Goal: Task Accomplishment & Management: Complete application form

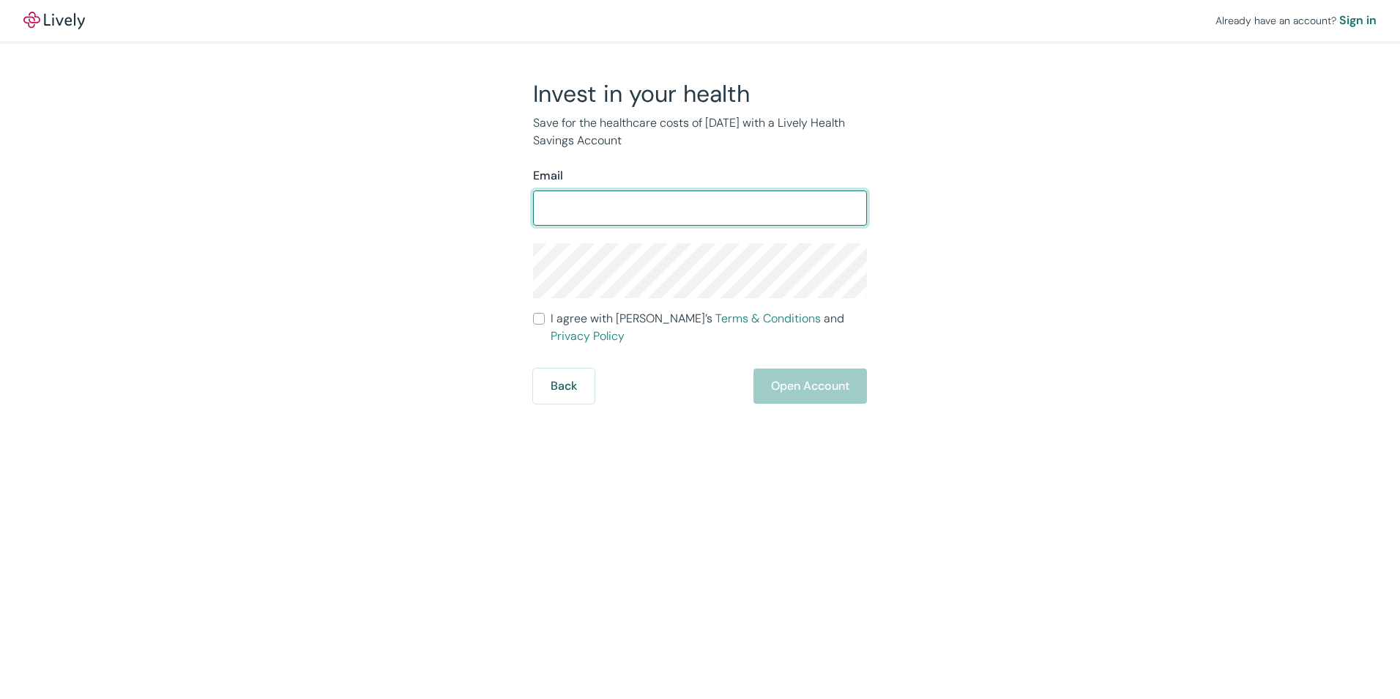
click at [547, 209] on input "Email" at bounding box center [700, 207] width 334 height 29
type input "[PERSON_NAME][EMAIL_ADDRESS][DOMAIN_NAME]"
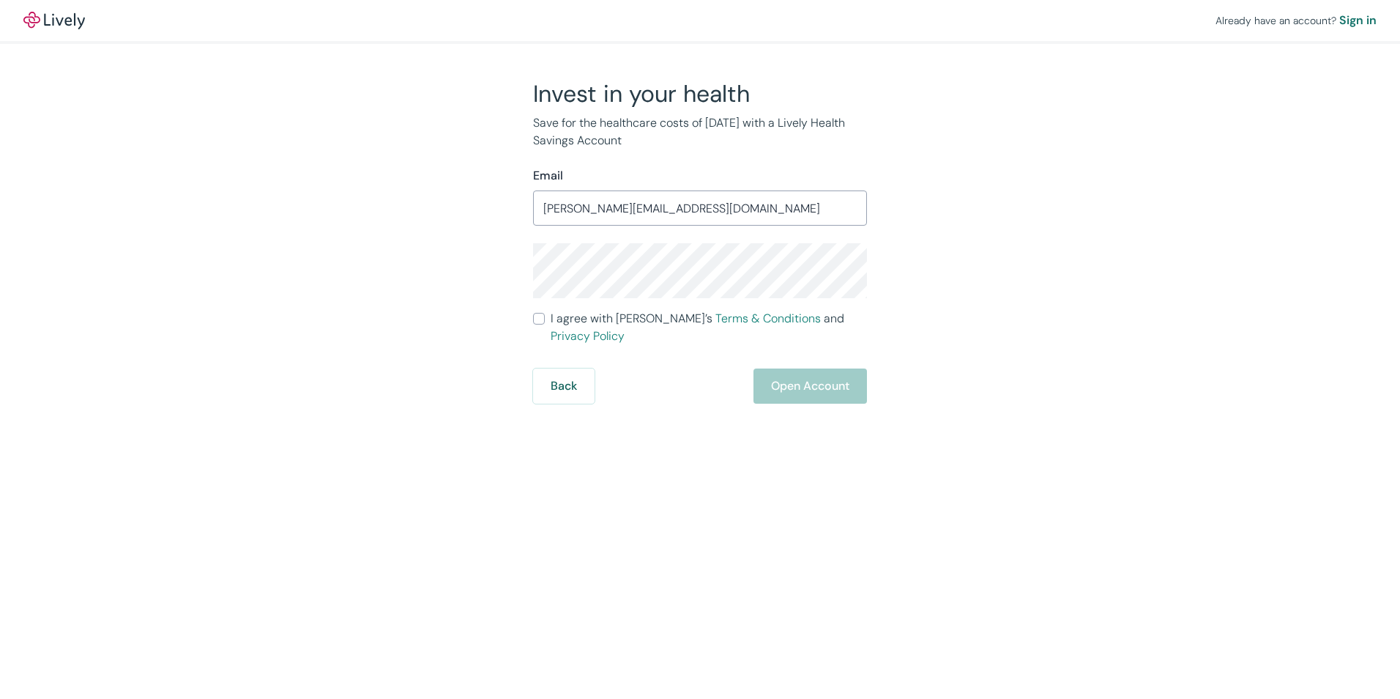
click at [536, 324] on input "I agree with Lively’s Terms & Conditions and Privacy Policy" at bounding box center [539, 319] width 12 height 12
checkbox input "true"
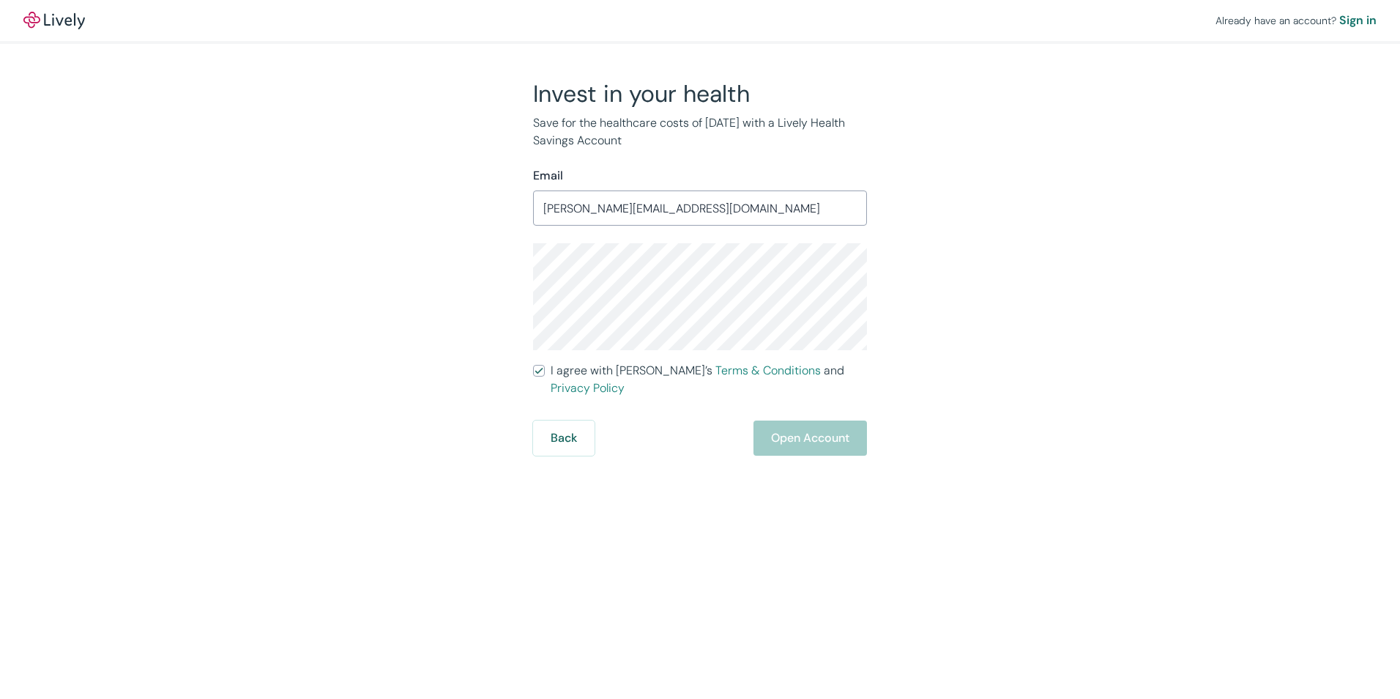
click at [696, 483] on div "Already have an account? Sign in Invest in your health Save for the healthcare …" at bounding box center [700, 349] width 1400 height 699
click at [1076, 437] on div "Already have an account? Sign in Invest in your health Save for the healthcare …" at bounding box center [700, 228] width 1400 height 456
click at [809, 421] on button "Open Account" at bounding box center [811, 437] width 114 height 35
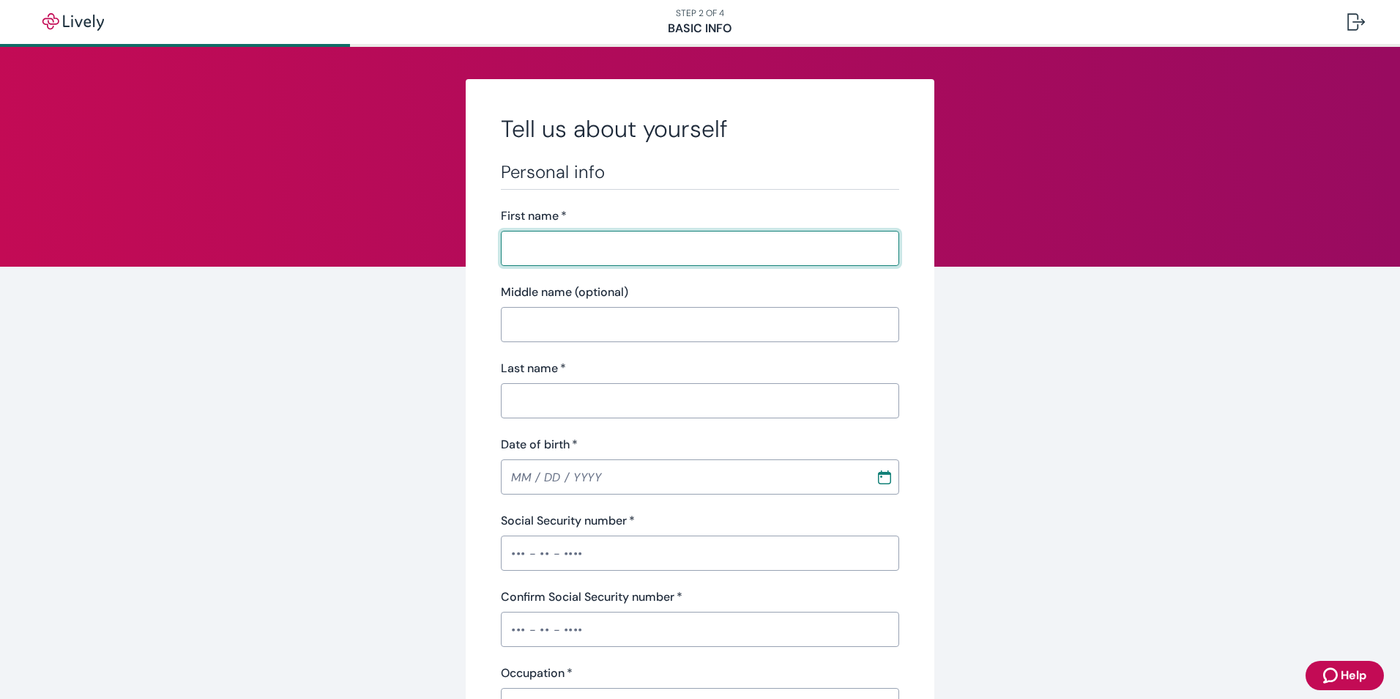
click at [516, 250] on input "First name   *" at bounding box center [700, 248] width 398 height 29
type input "[PERSON_NAME]"
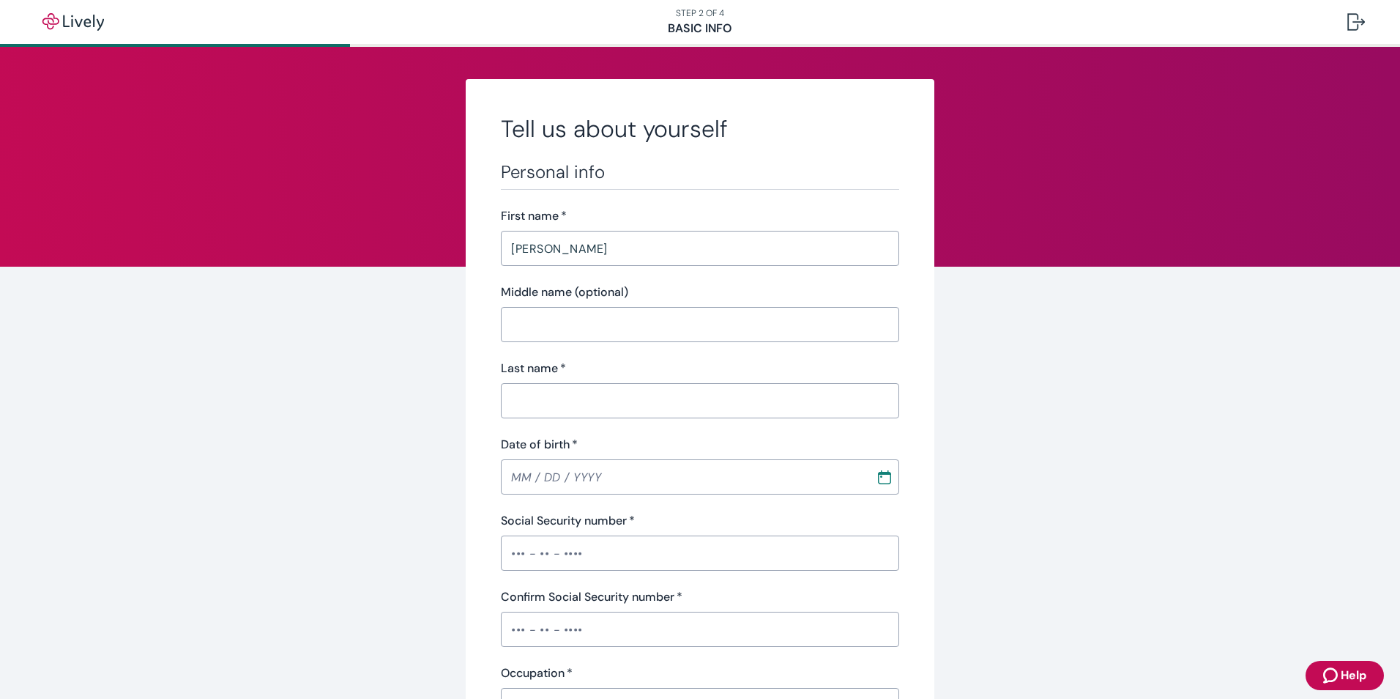
click at [522, 324] on input "Middle name (optional)" at bounding box center [700, 324] width 398 height 29
type input "L"
click at [516, 402] on input "Last name   *" at bounding box center [700, 400] width 398 height 29
type input "[PERSON_NAME]"
click at [505, 473] on input "MM / DD / YYYY" at bounding box center [683, 476] width 365 height 29
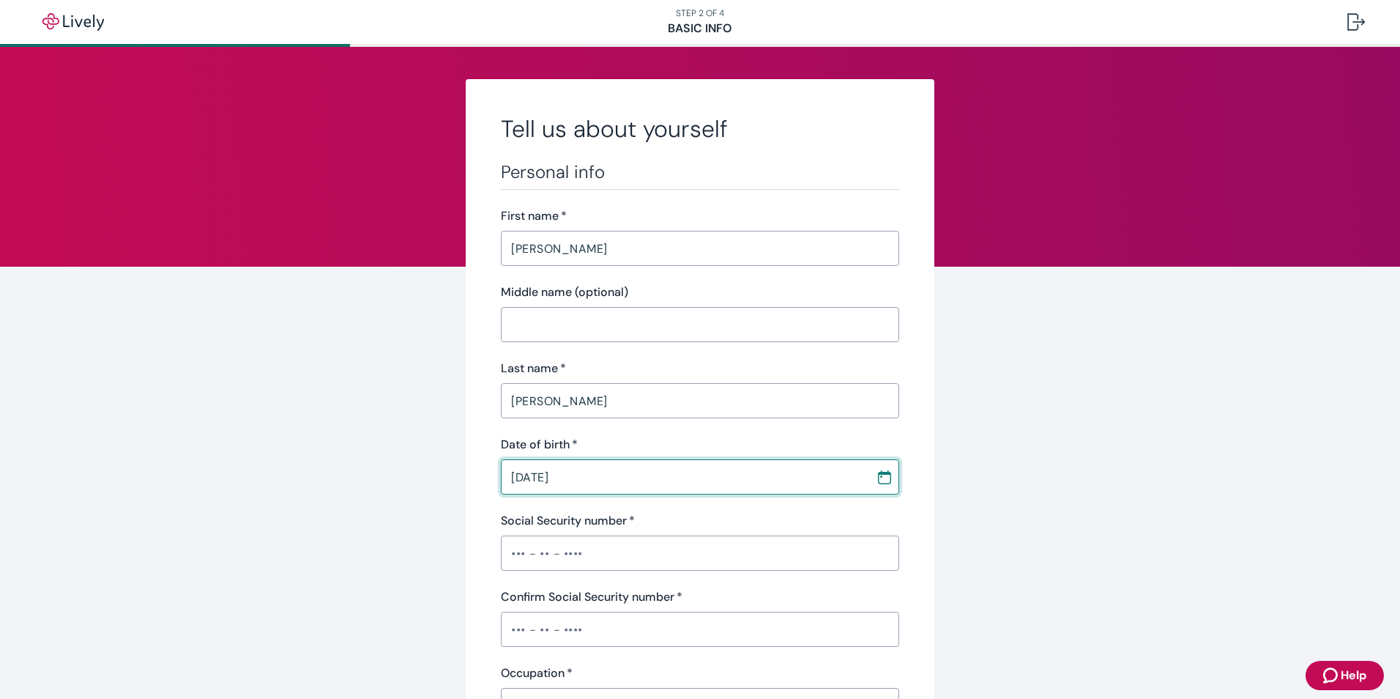
type input "[DATE]"
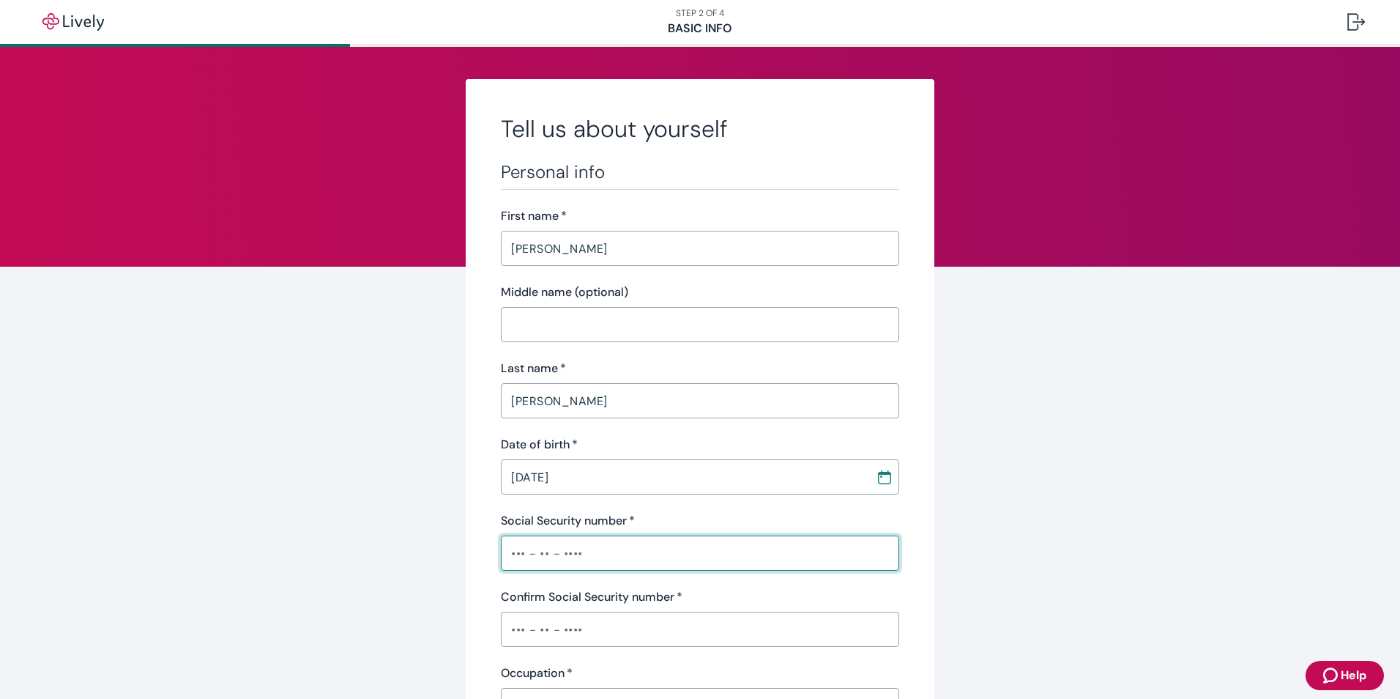
click at [513, 552] on input "Social Security number   *" at bounding box center [700, 552] width 398 height 29
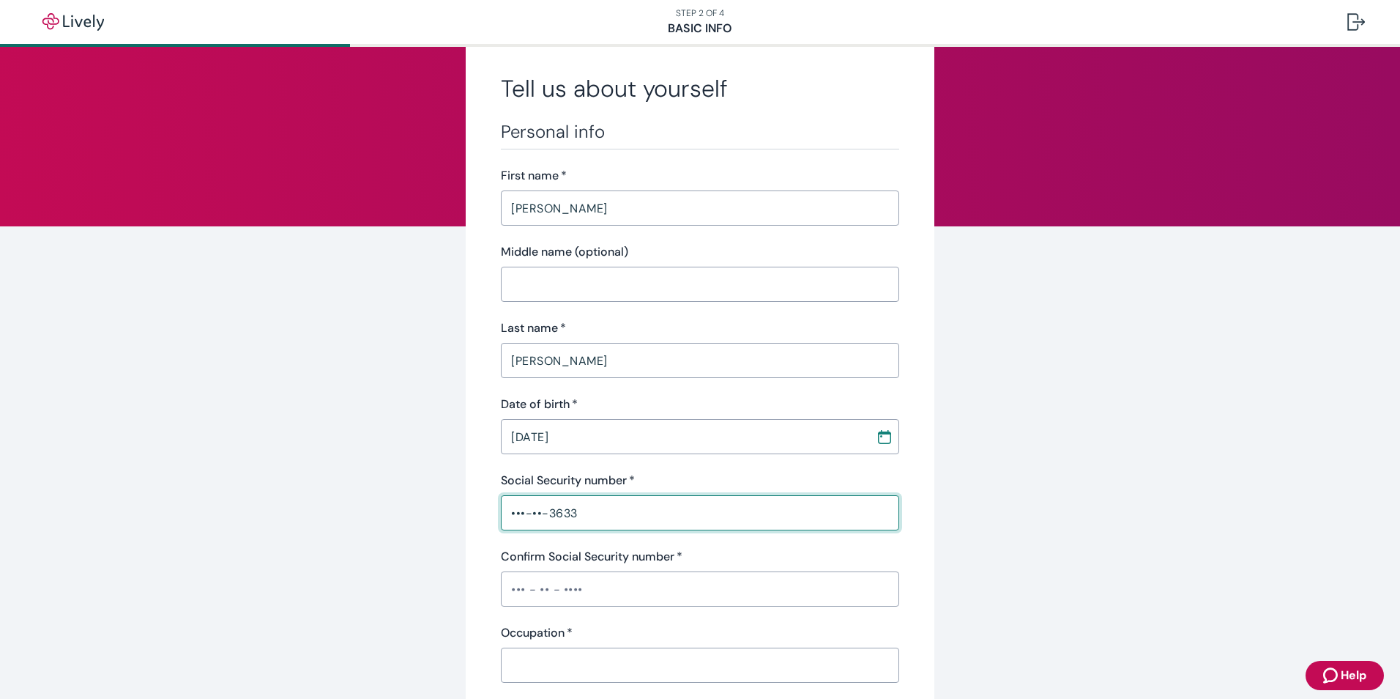
scroll to position [73, 0]
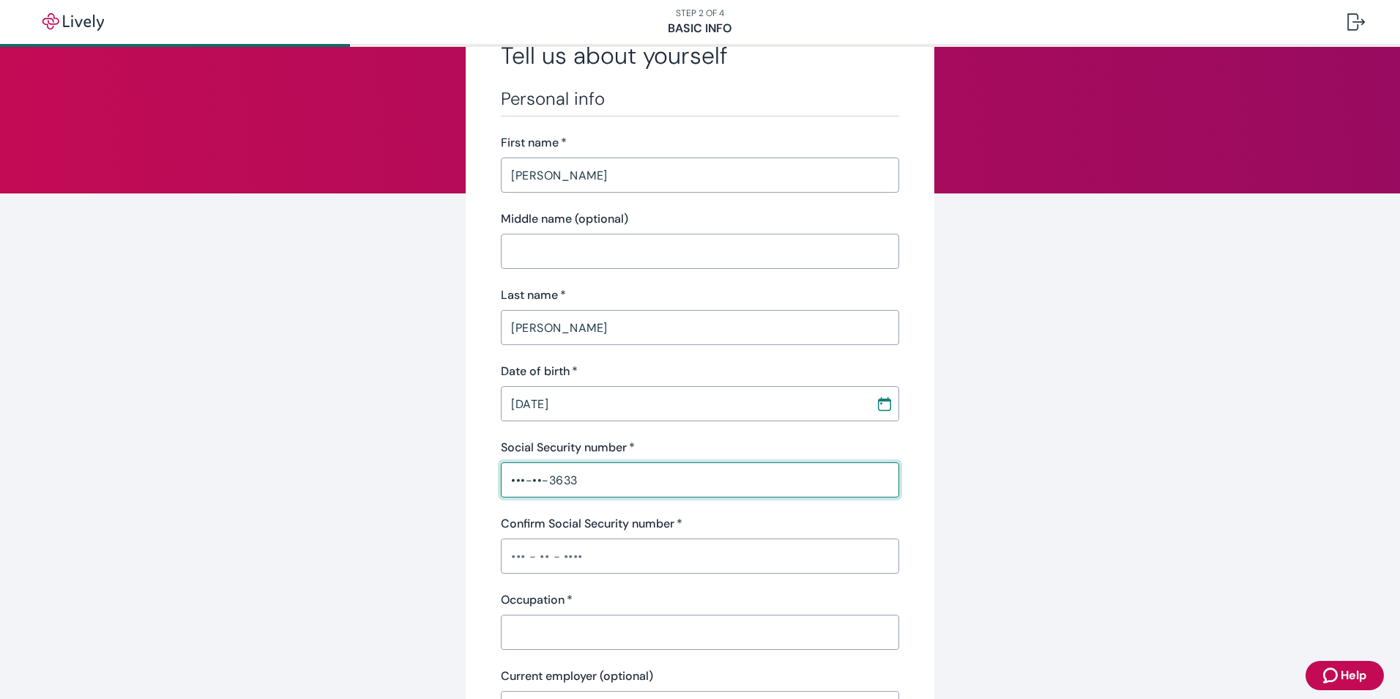
type input "•••-••-3633"
click at [516, 554] on input "Confirm Social Security number   *" at bounding box center [700, 555] width 398 height 29
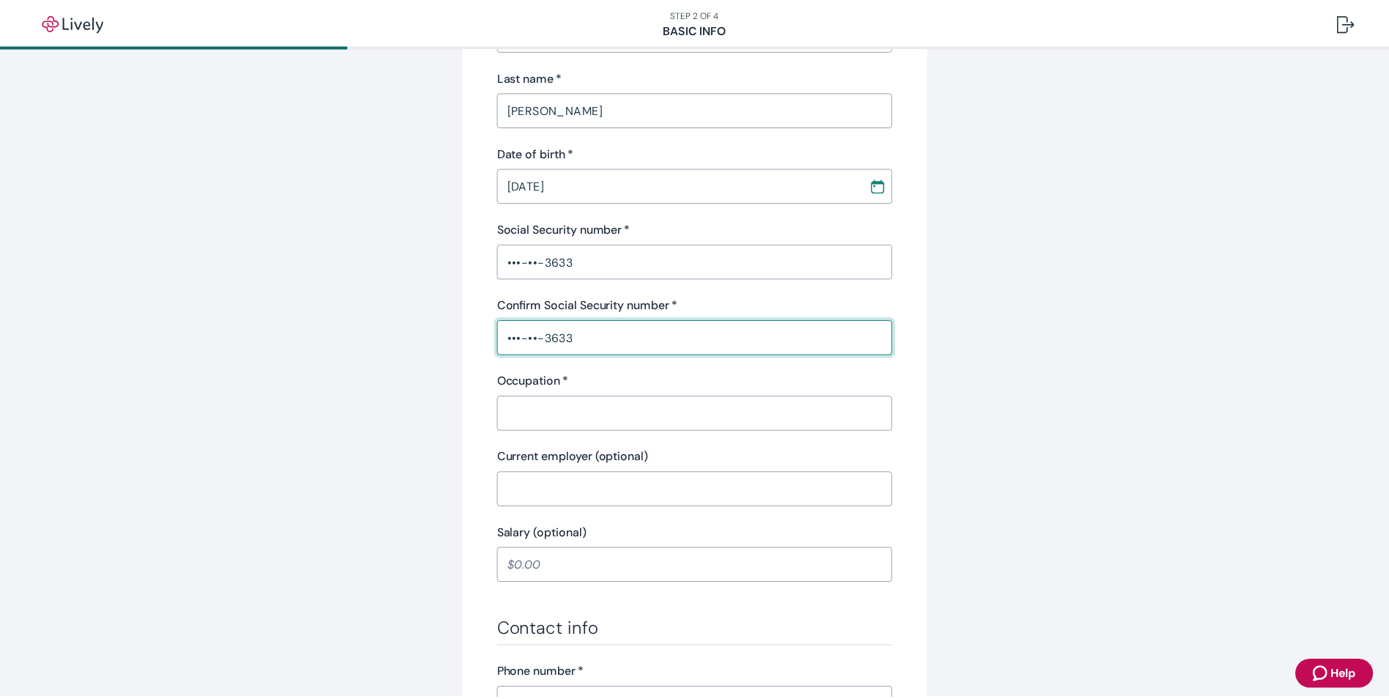
scroll to position [293, 0]
type input "•••-••-3633"
click at [508, 407] on input "Occupation   *" at bounding box center [700, 412] width 398 height 29
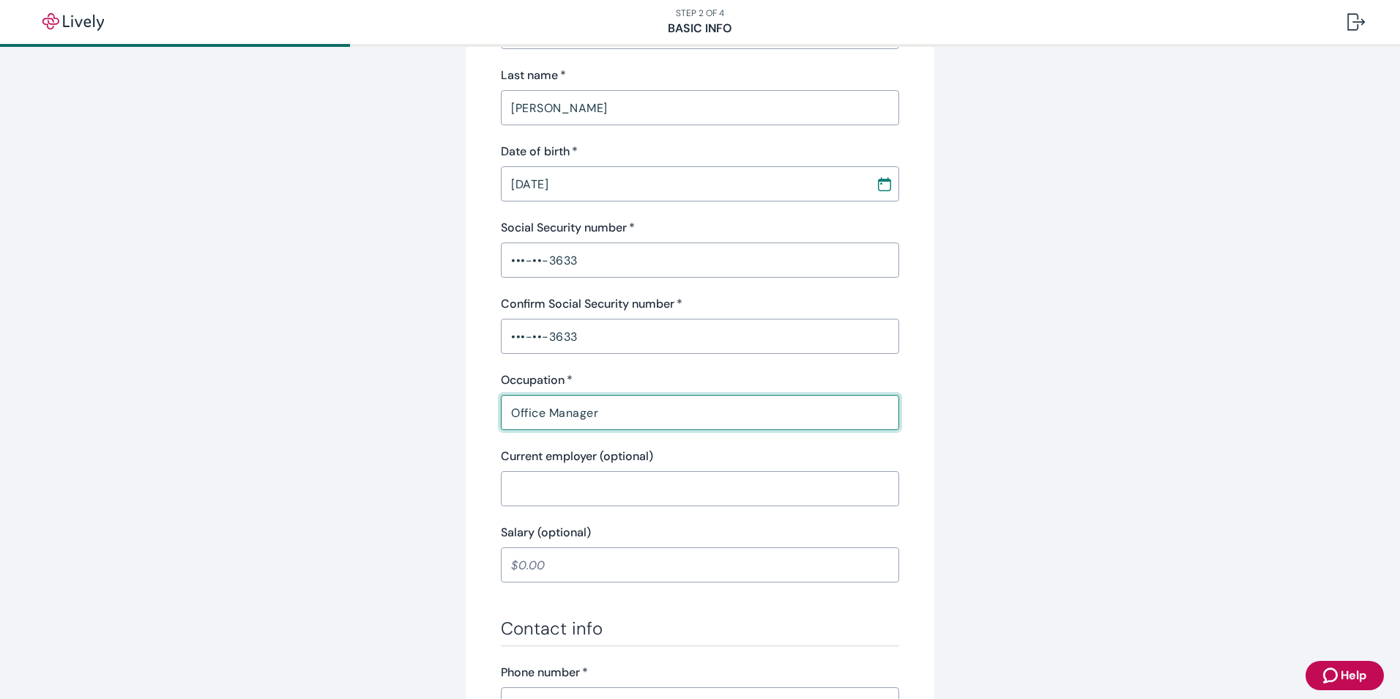
type input "Office Manager"
click at [524, 489] on input "Current employer (optional)" at bounding box center [700, 488] width 398 height 29
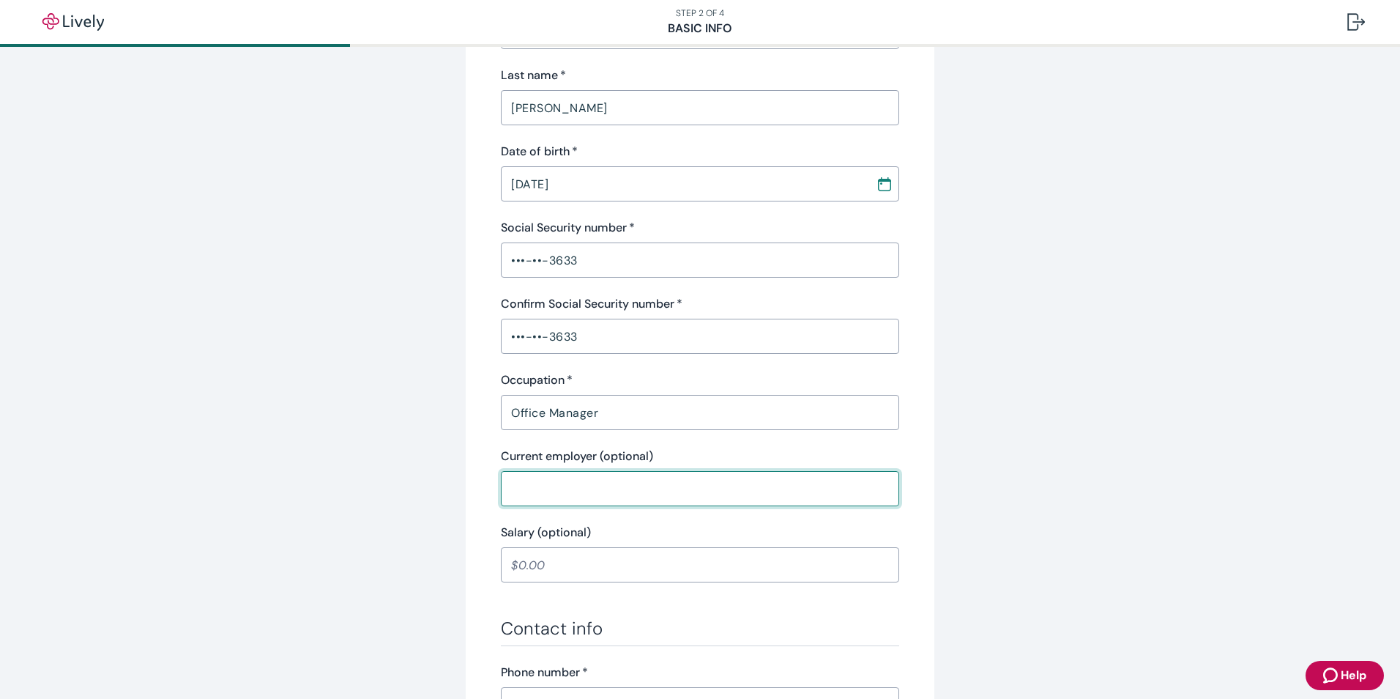
type input "E & S Electric Inc."
type input "and [PERSON_NAME]"
type input "[PHONE_NUMBER]"
type input "[STREET_ADDRESS]"
type input "P.O. Box 316"
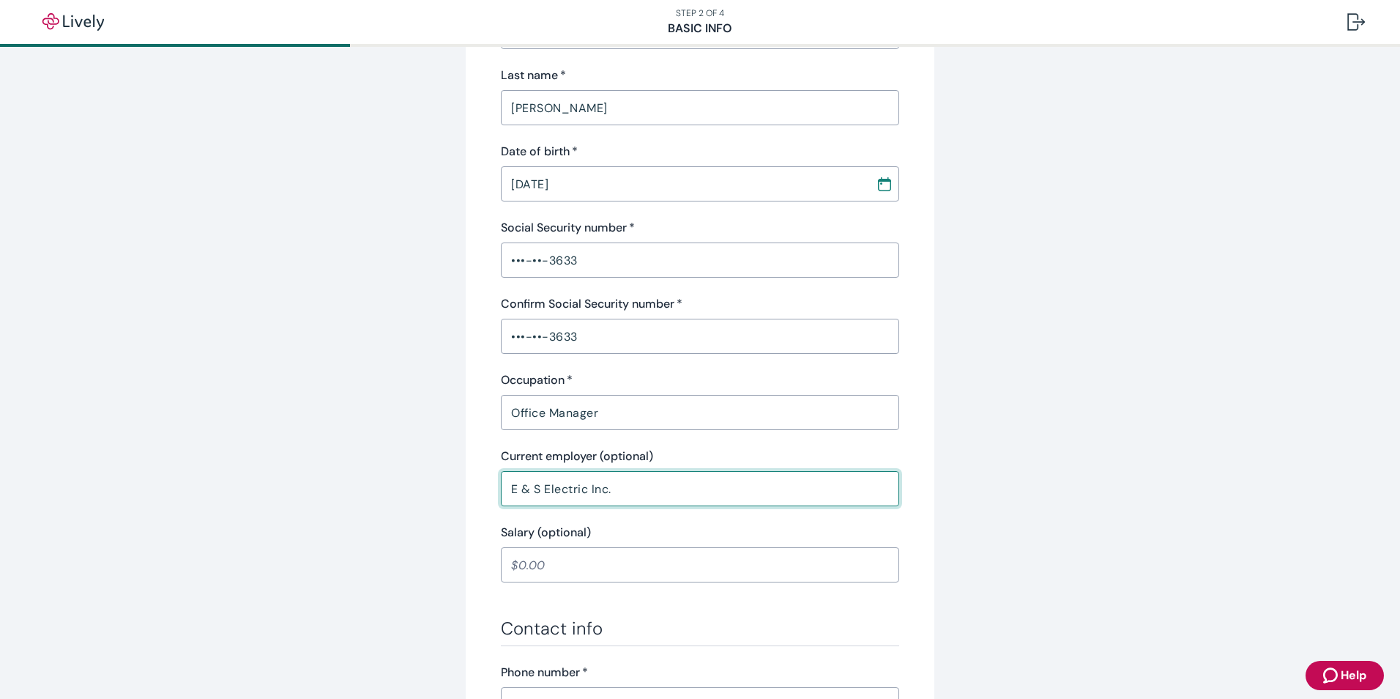
type input "[GEOGRAPHIC_DATA], [GEOGRAPHIC_DATA]"
type input "[US_STATE]"
type input "53572"
click at [539, 568] on input "Salary (optional)" at bounding box center [695, 564] width 398 height 29
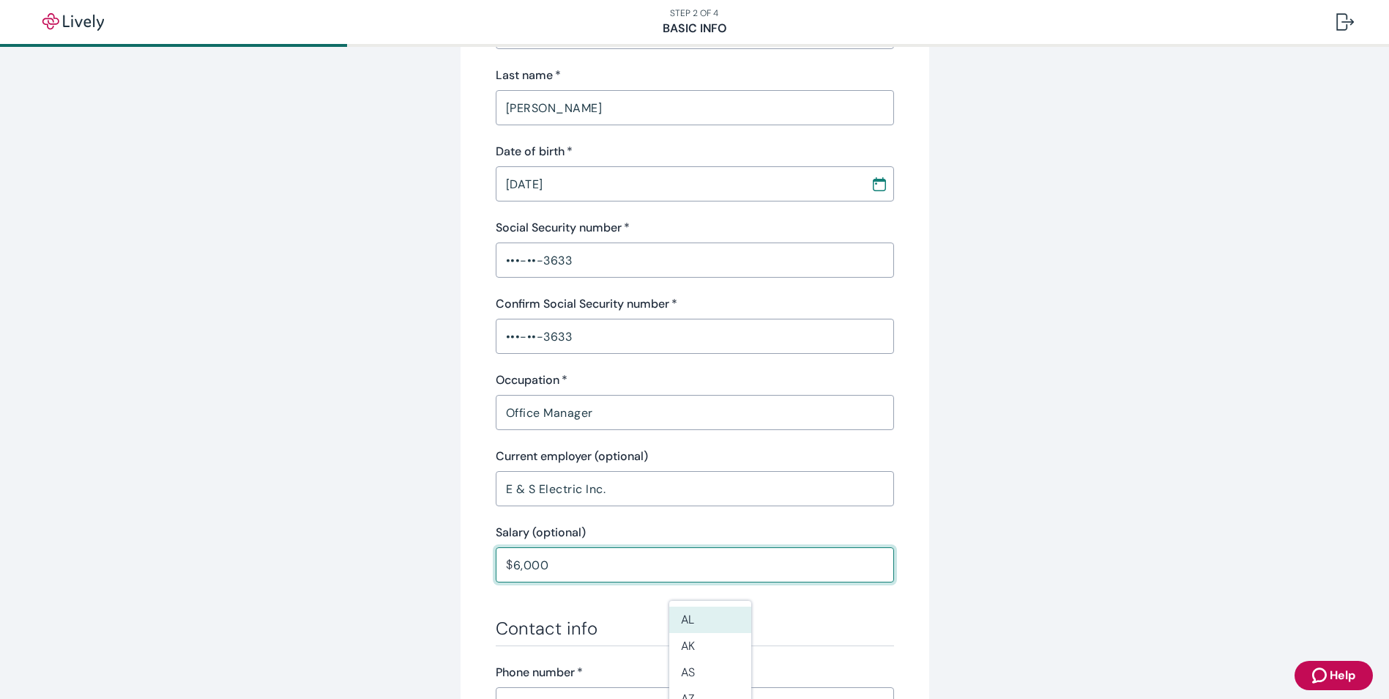
type input "60,000"
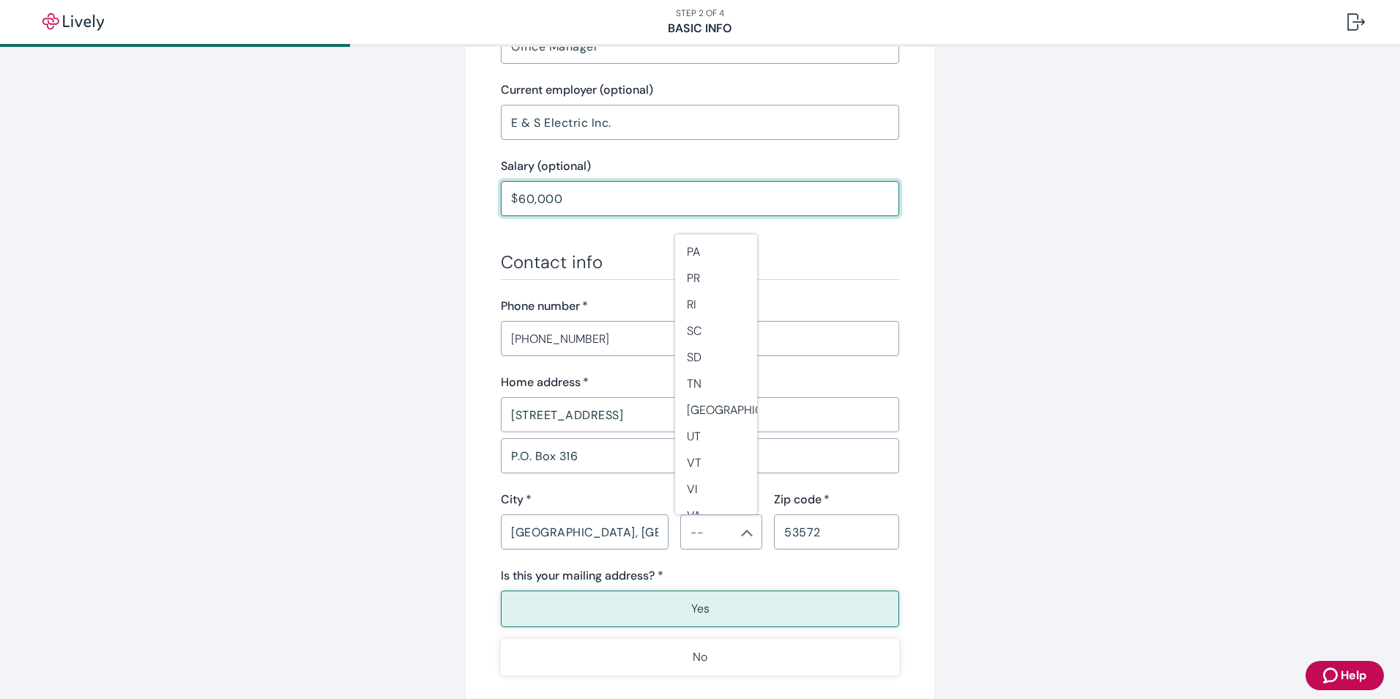
scroll to position [1288, 0]
click at [705, 470] on li "WI" at bounding box center [716, 469] width 82 height 26
type input "WI"
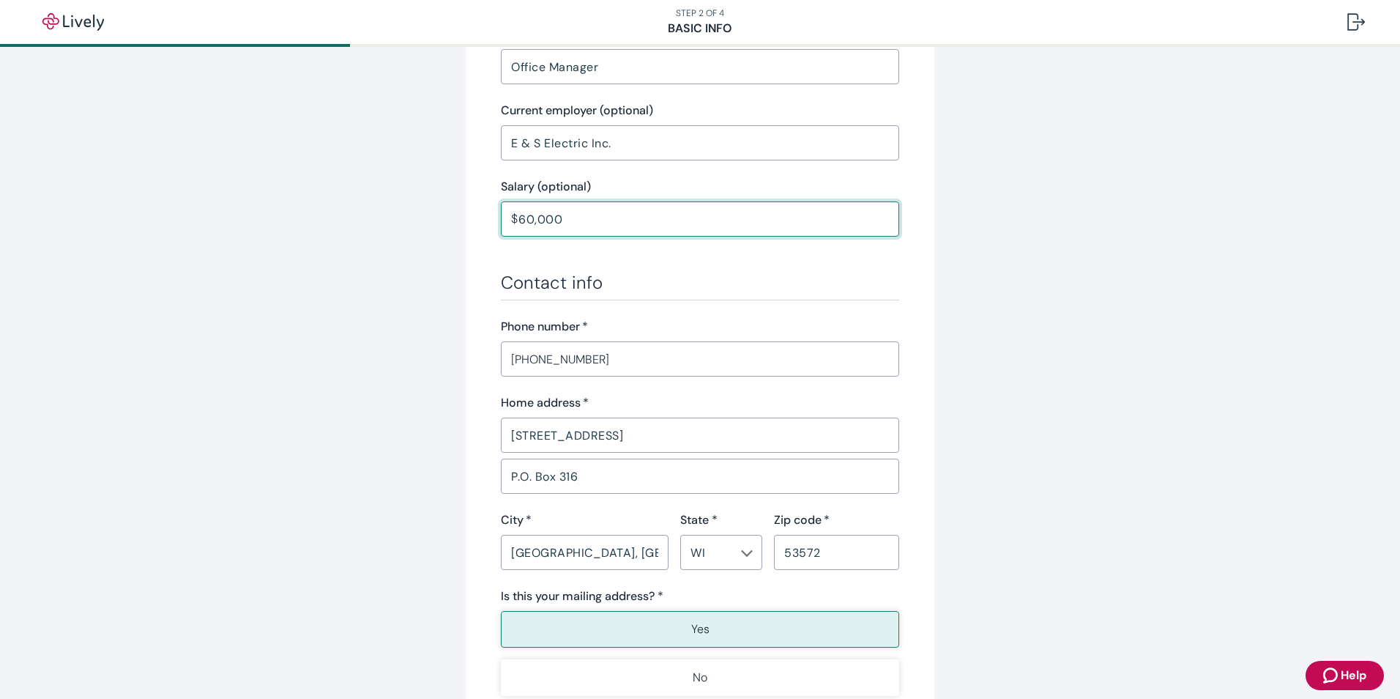
scroll to position [659, 0]
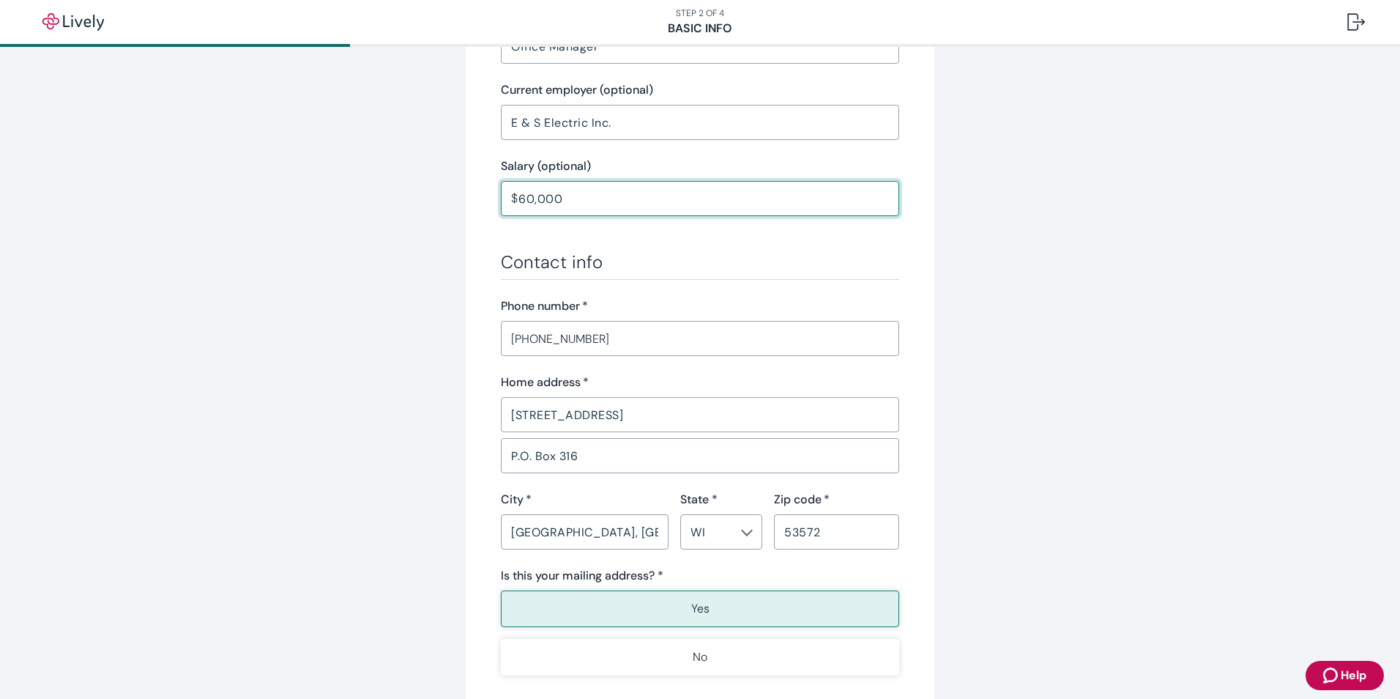
type input "60,000.00"
click at [651, 416] on input "[STREET_ADDRESS]" at bounding box center [700, 414] width 398 height 29
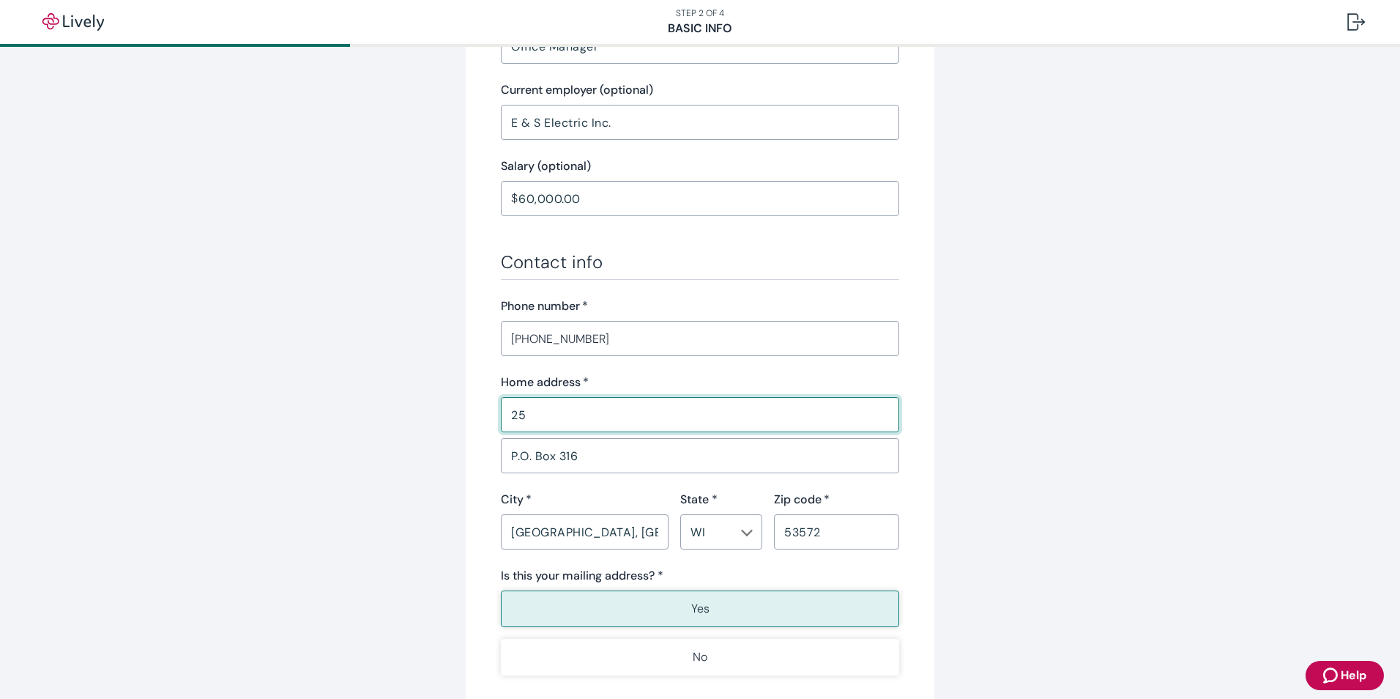
type input "2"
type input "[STREET_ADDRESS][PERSON_NAME]"
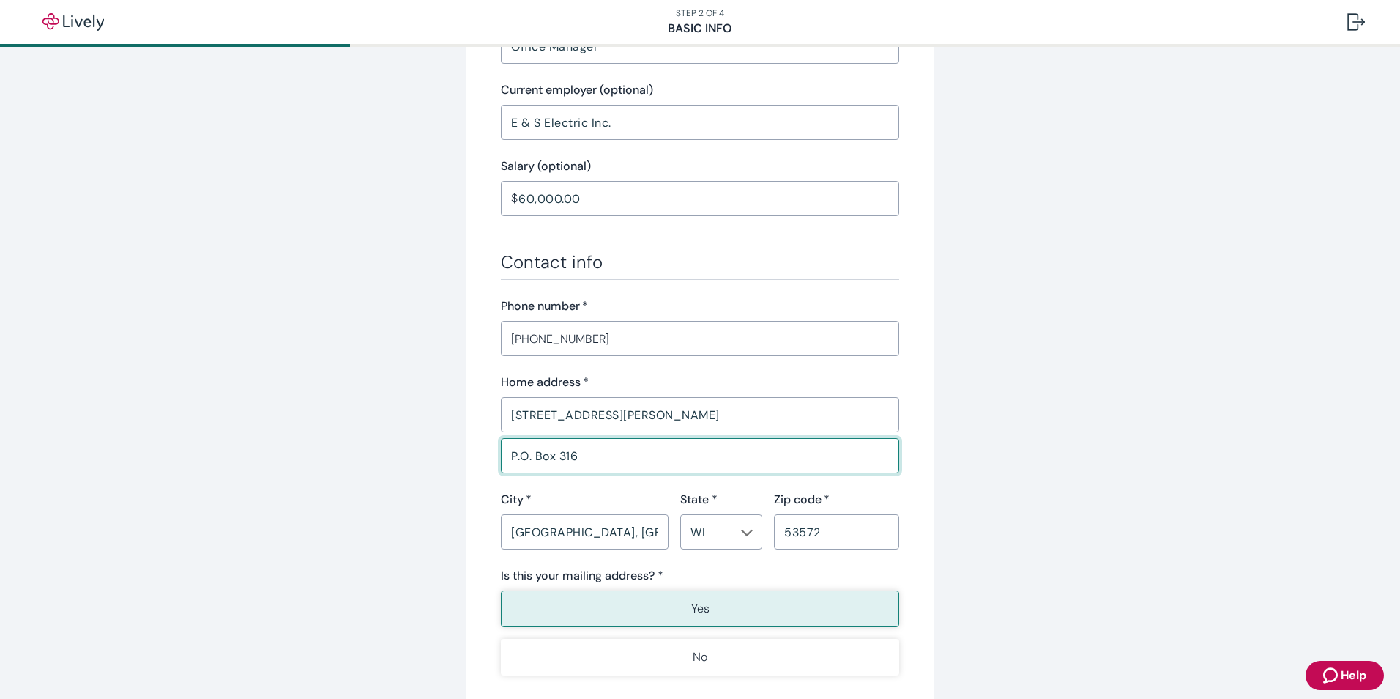
click at [591, 458] on input "P.O. Box 316" at bounding box center [700, 455] width 398 height 29
type input "P"
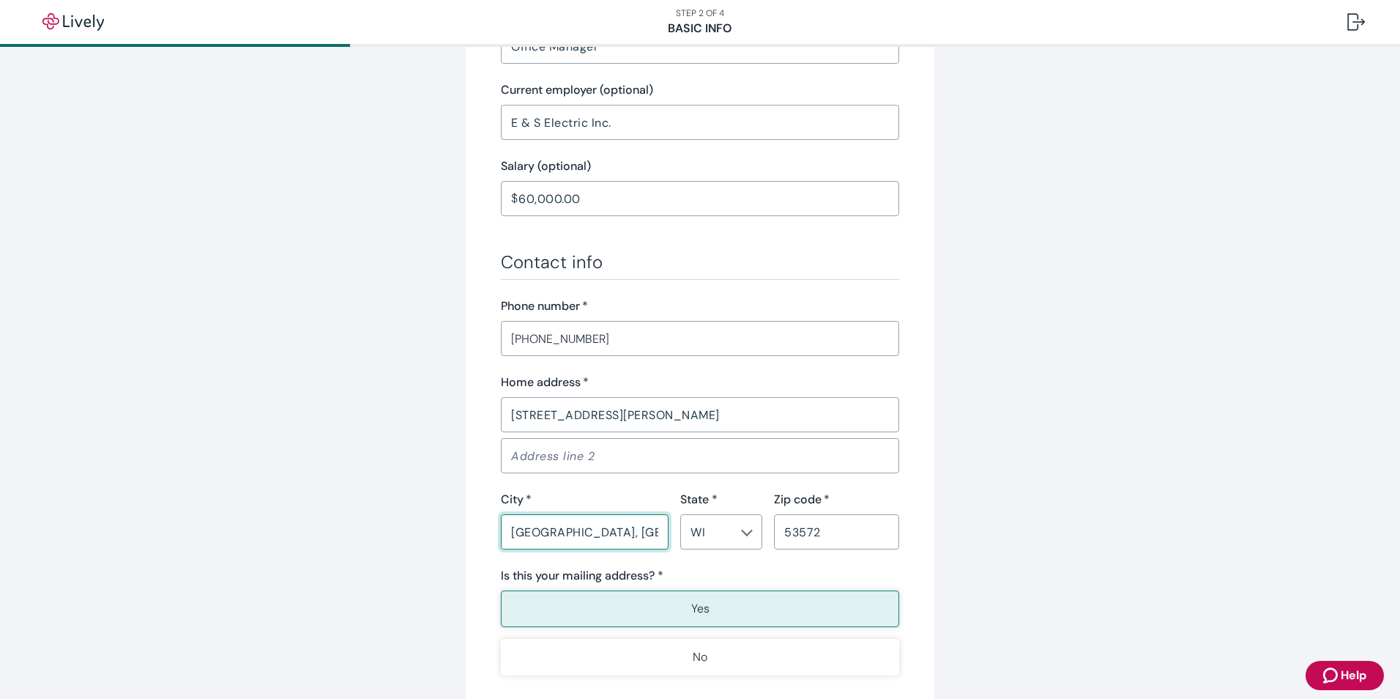
click at [621, 537] on input "[GEOGRAPHIC_DATA], [GEOGRAPHIC_DATA]" at bounding box center [585, 531] width 168 height 29
type input "M"
type input "Blue Mounds"
click at [817, 531] on input "53572" at bounding box center [836, 531] width 125 height 29
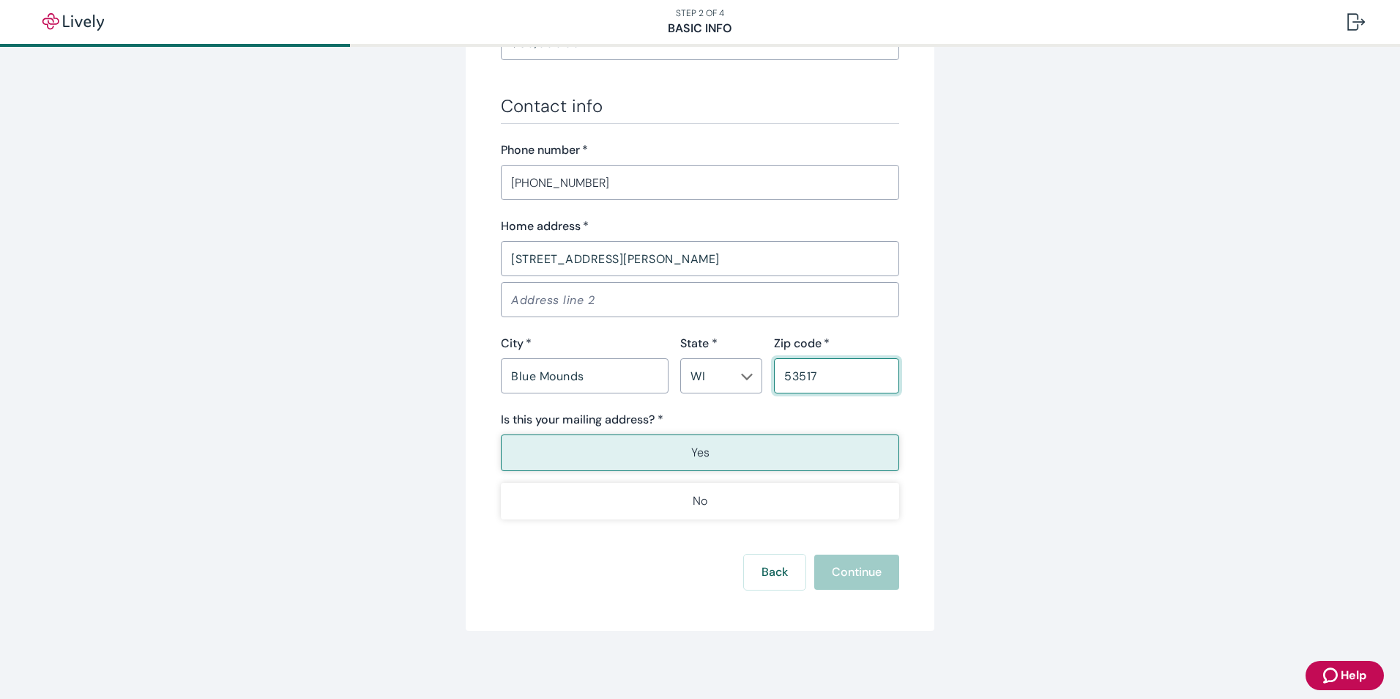
scroll to position [817, 0]
type input "53517"
click at [691, 447] on p "Yes" at bounding box center [700, 451] width 18 height 18
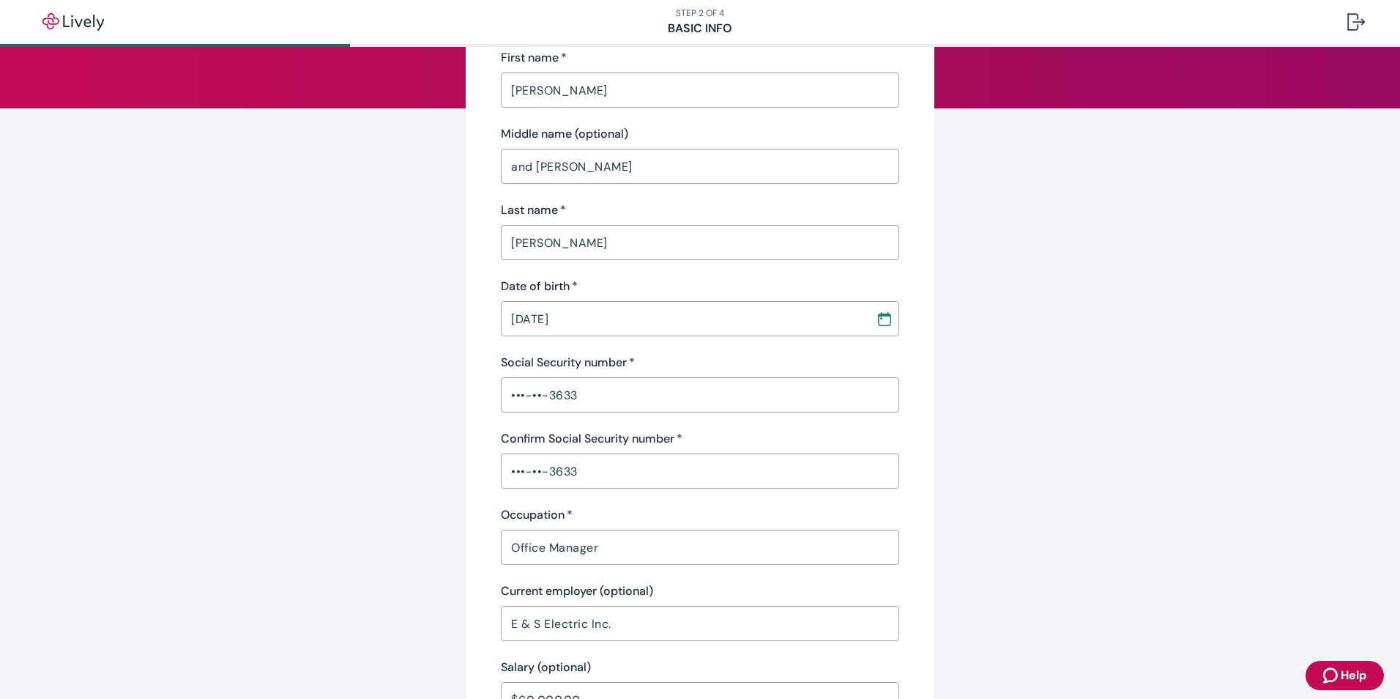
scroll to position [85, 0]
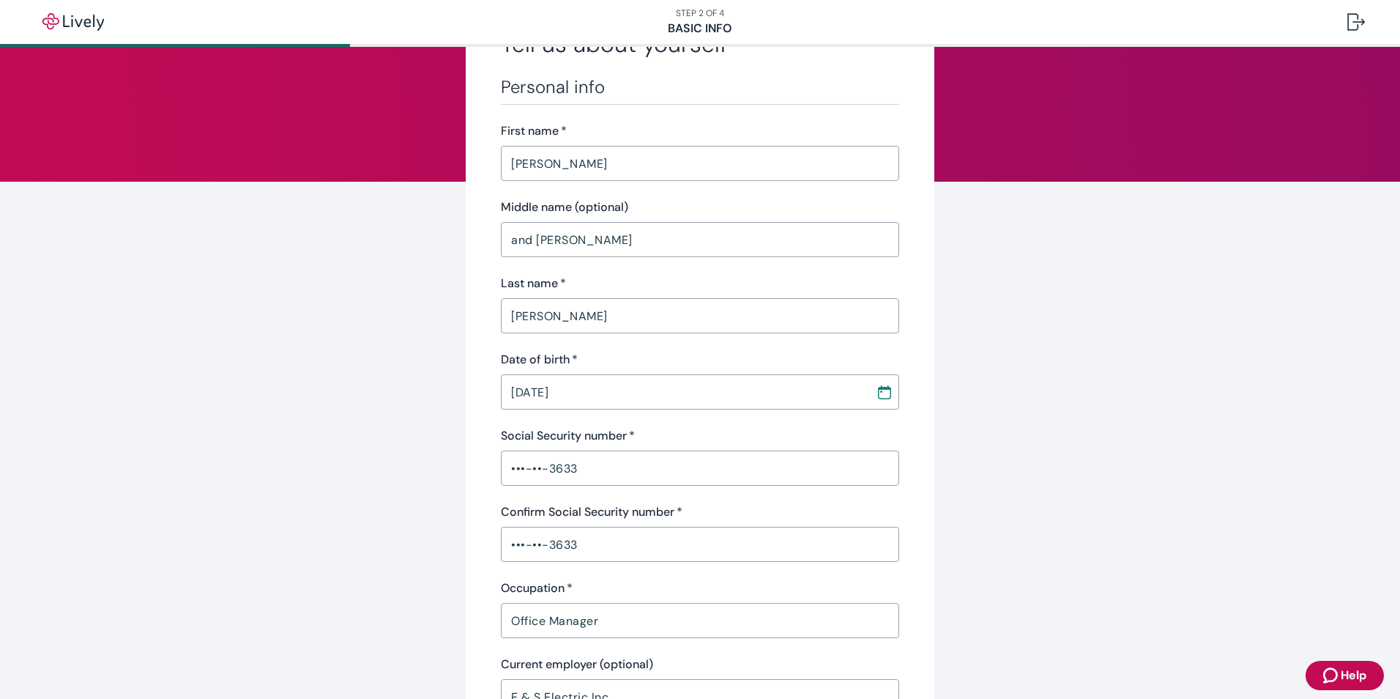
click at [532, 239] on input "and [PERSON_NAME]" at bounding box center [700, 239] width 398 height 29
click at [579, 240] on input "and [PERSON_NAME]" at bounding box center [700, 239] width 398 height 29
type input "a"
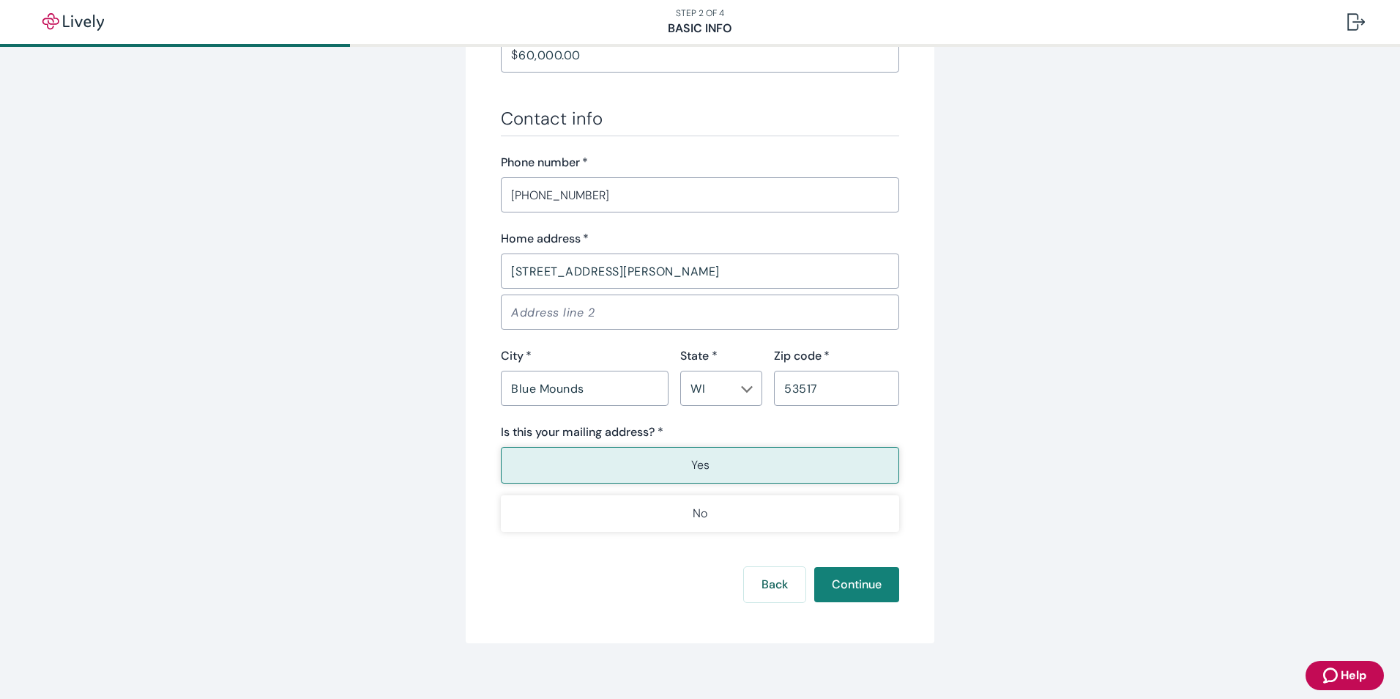
scroll to position [817, 0]
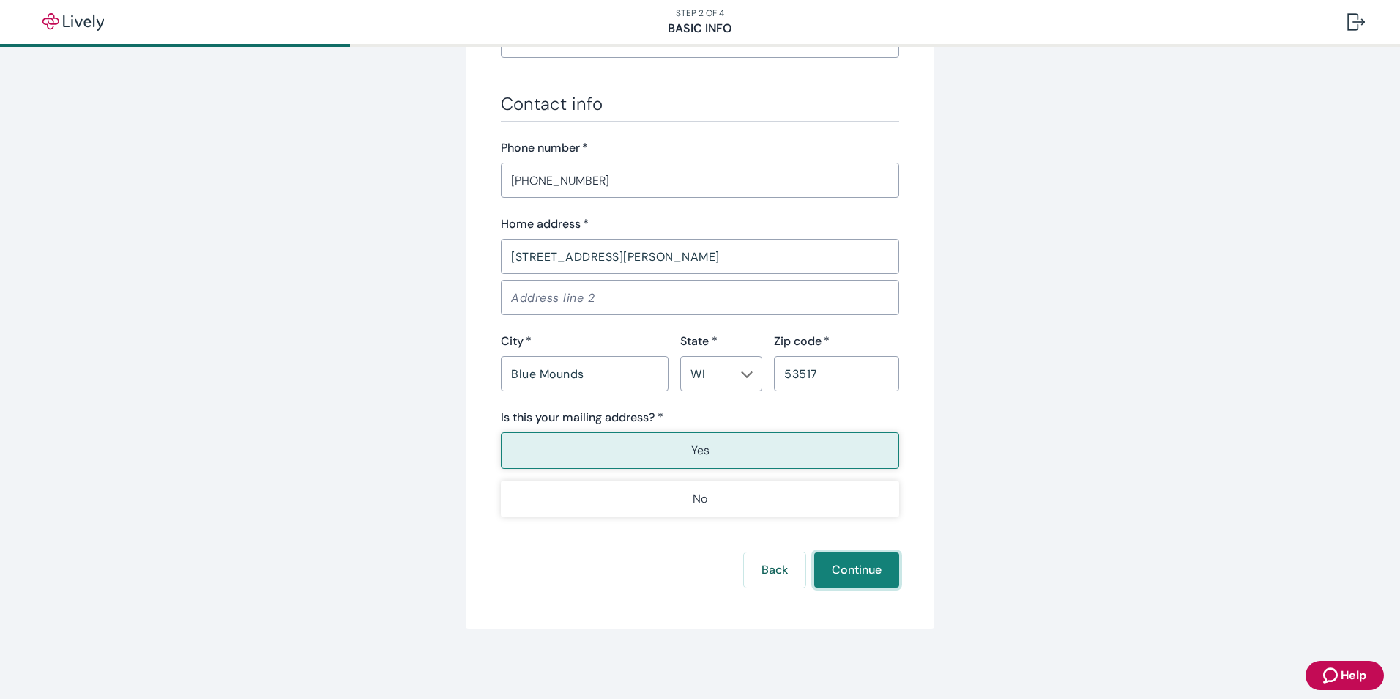
click at [851, 569] on button "Continue" at bounding box center [857, 569] width 85 height 35
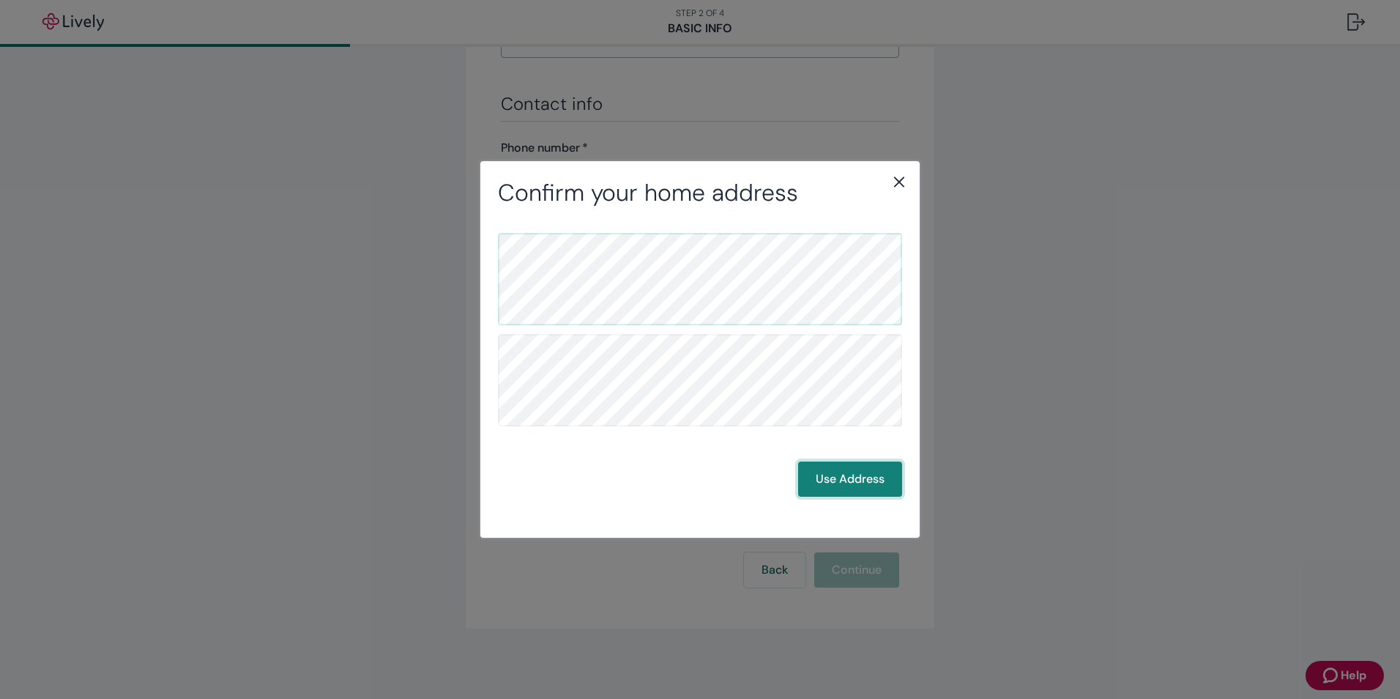
click at [858, 480] on button "Use Address" at bounding box center [850, 478] width 104 height 35
click at [857, 479] on button "Use Address" at bounding box center [850, 478] width 104 height 35
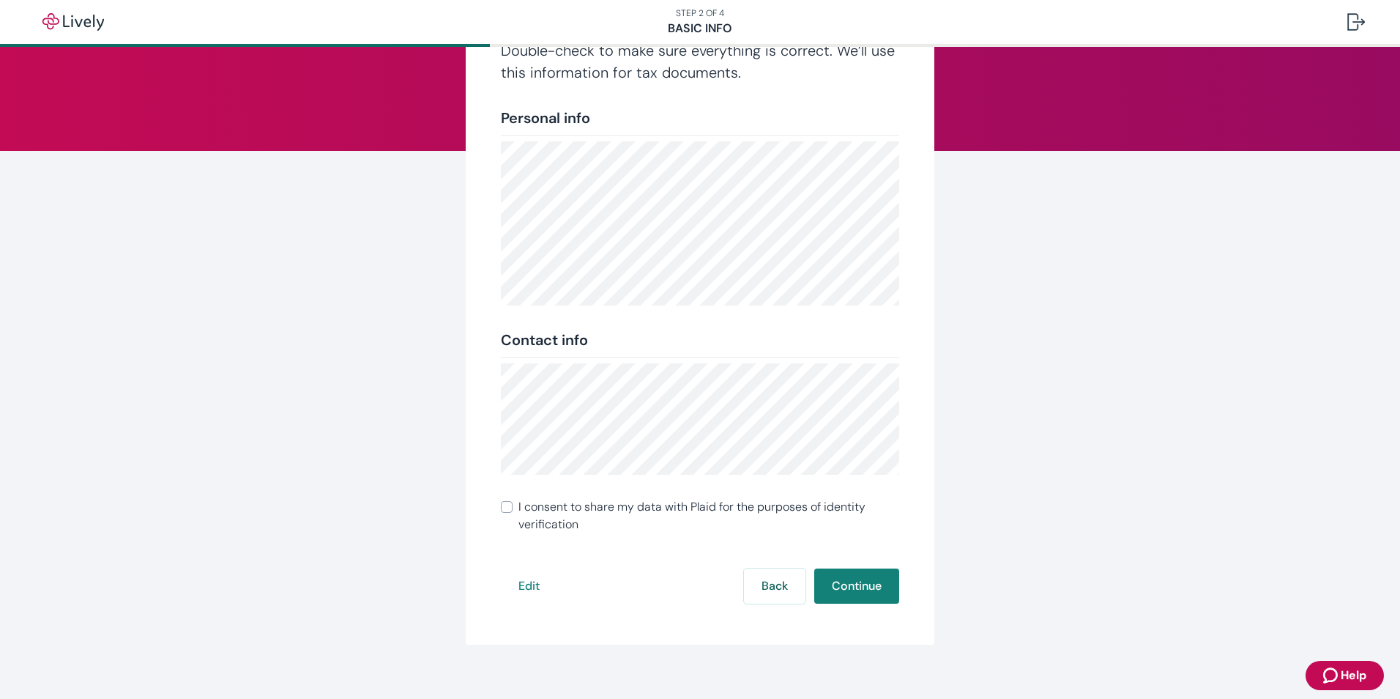
scroll to position [132, 0]
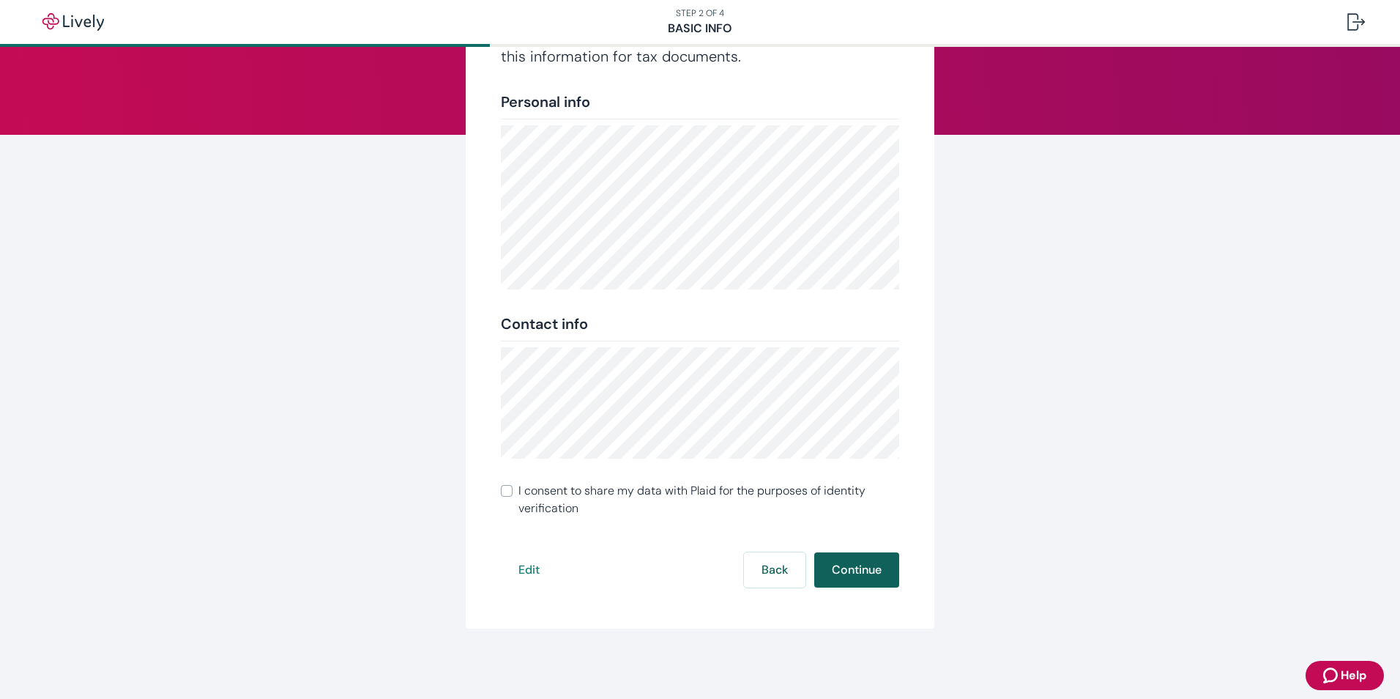
click at [845, 571] on button "Continue" at bounding box center [857, 569] width 85 height 35
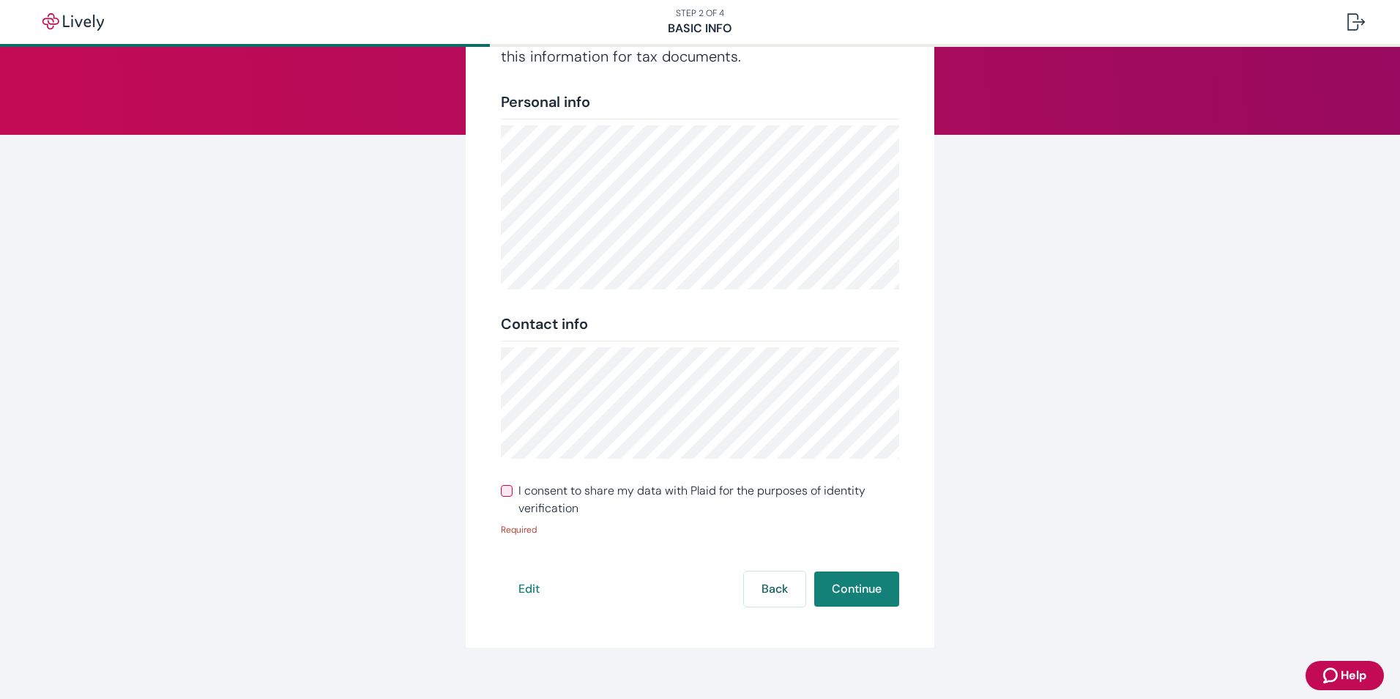
click at [501, 490] on input "I consent to share my data with Plaid for the purposes of identity verification" at bounding box center [507, 491] width 12 height 12
checkbox input "true"
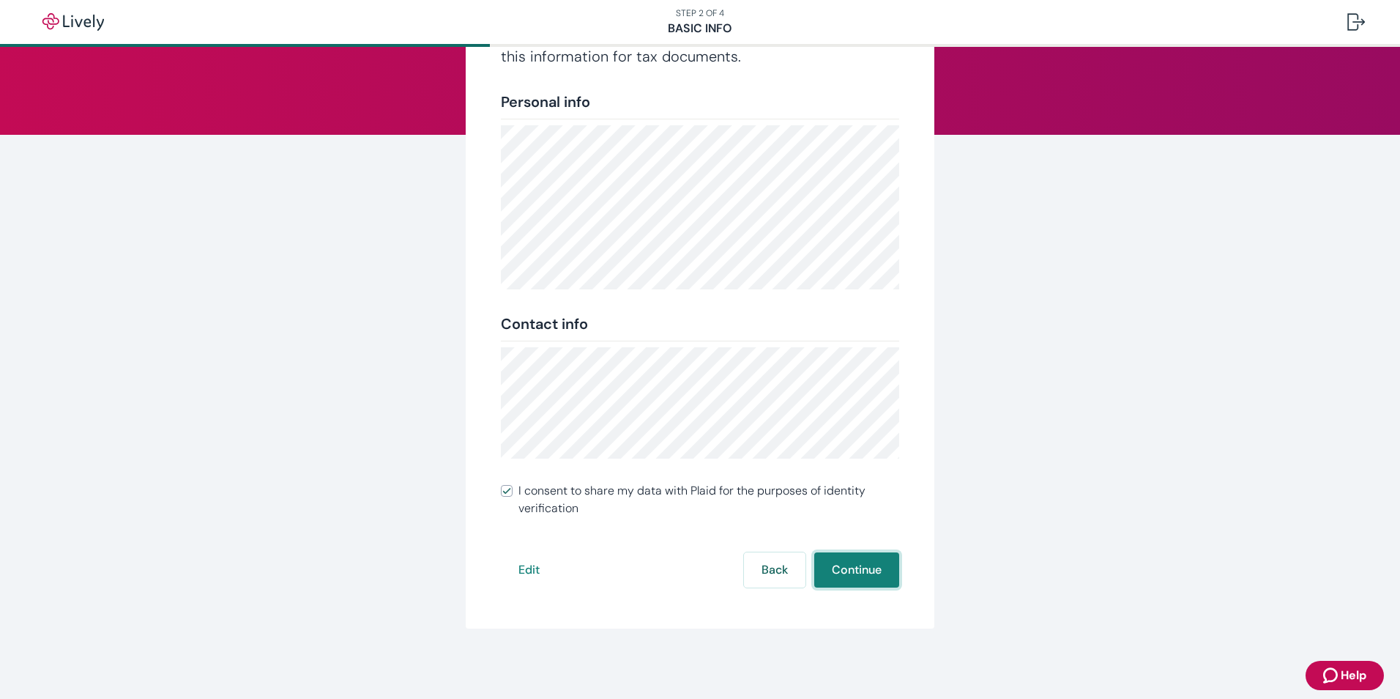
click at [848, 568] on button "Continue" at bounding box center [857, 569] width 85 height 35
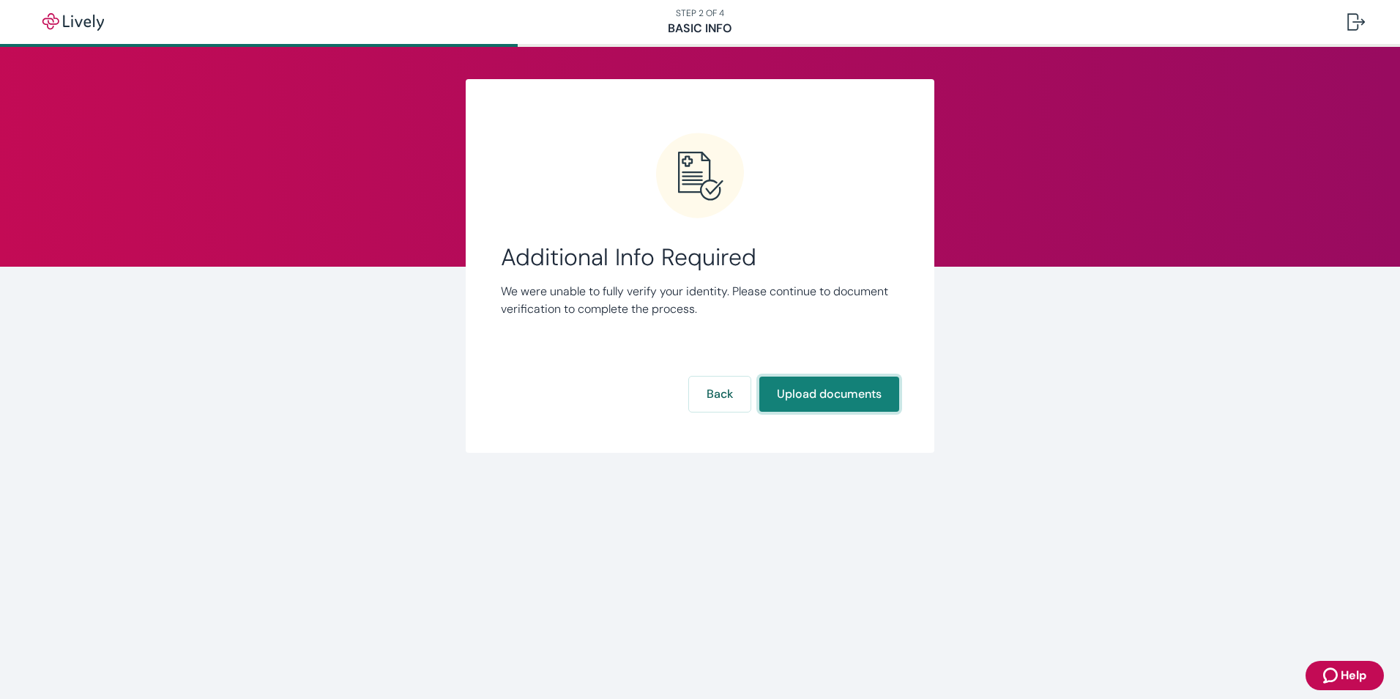
click at [822, 391] on button "Upload documents" at bounding box center [830, 393] width 140 height 35
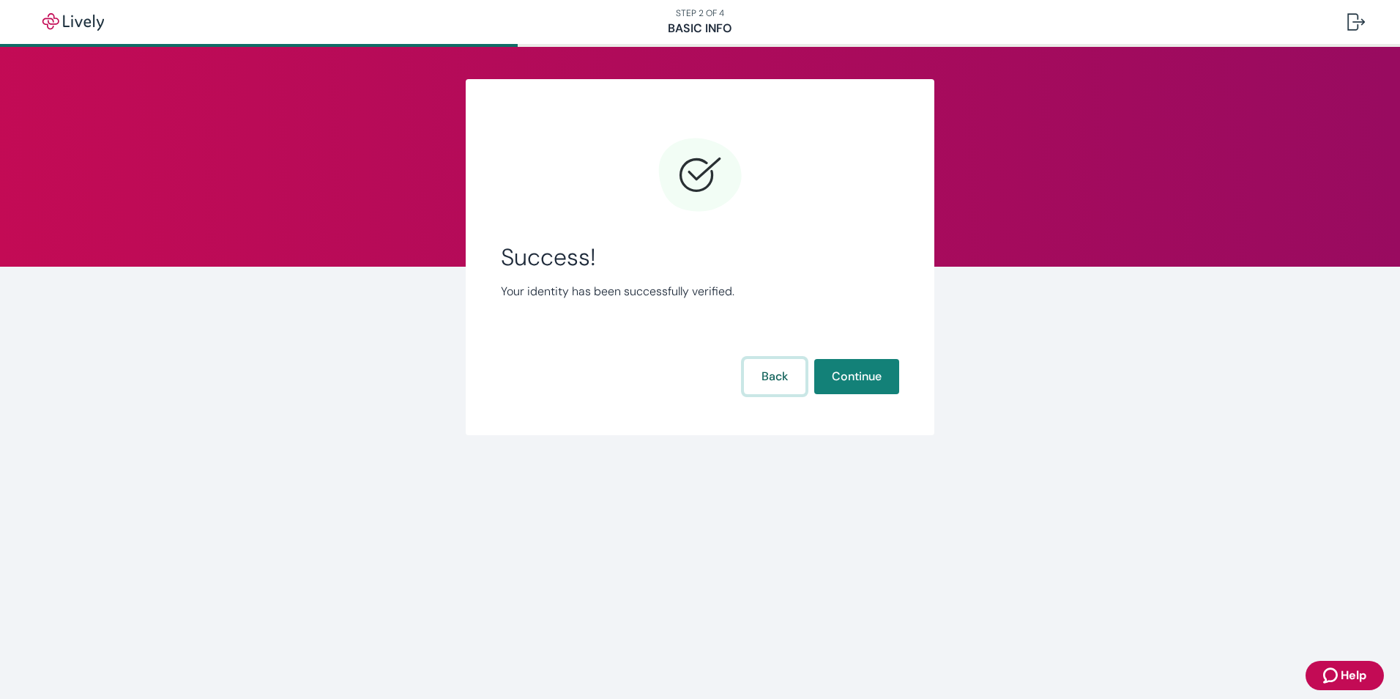
click at [769, 371] on button "Back" at bounding box center [775, 376] width 62 height 35
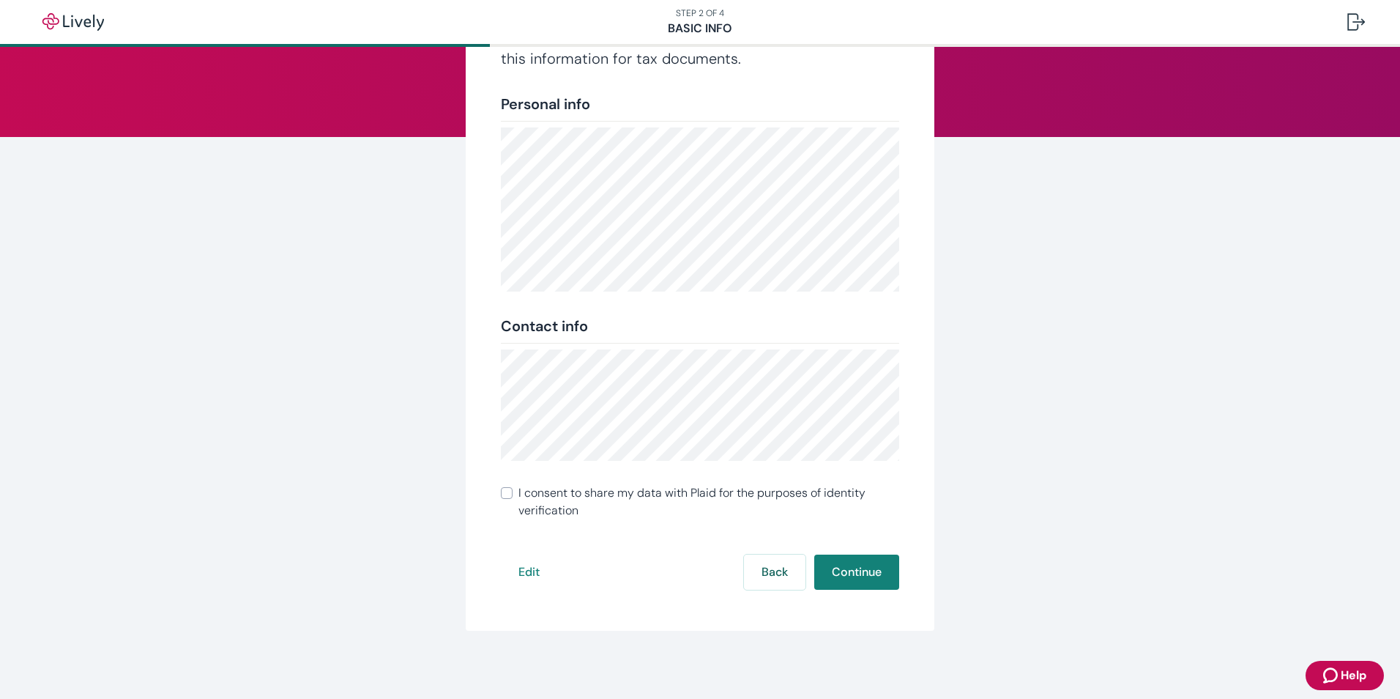
scroll to position [132, 0]
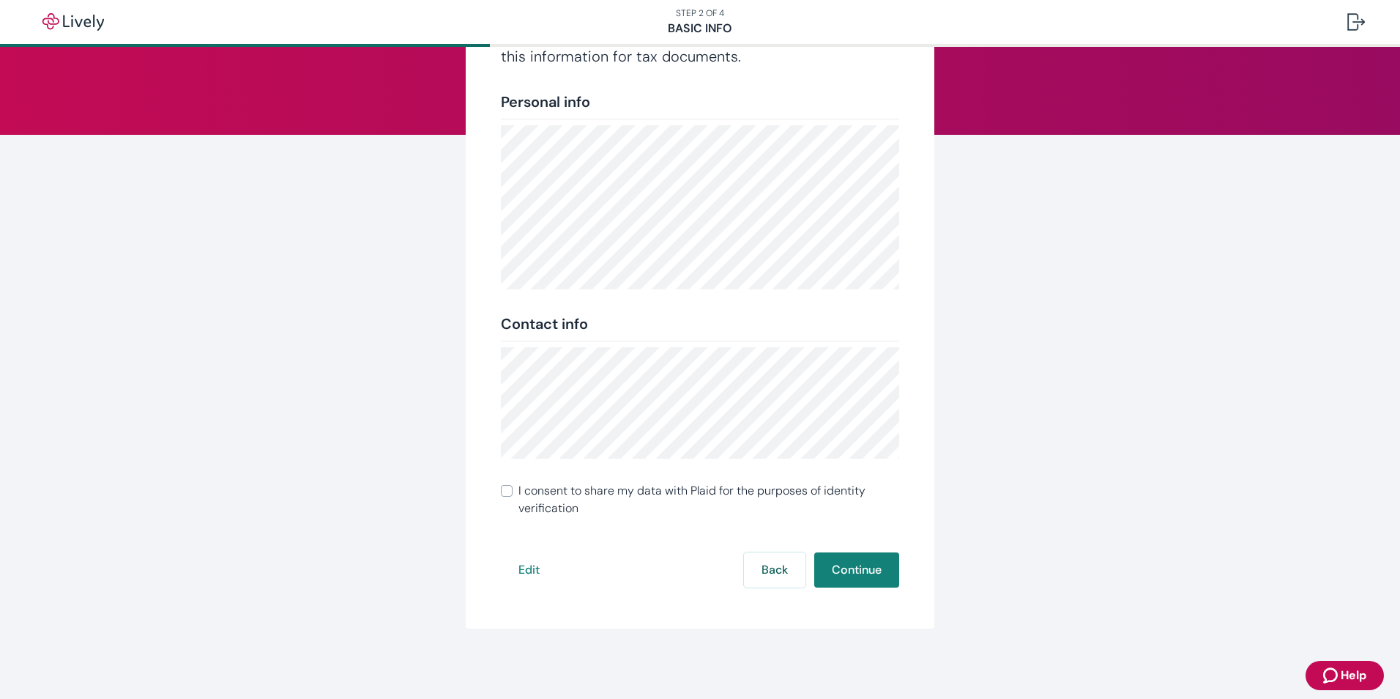
click at [501, 489] on input "I consent to share my data with Plaid for the purposes of identity verification" at bounding box center [507, 491] width 12 height 12
checkbox input "true"
click at [854, 568] on button "Continue" at bounding box center [857, 569] width 85 height 35
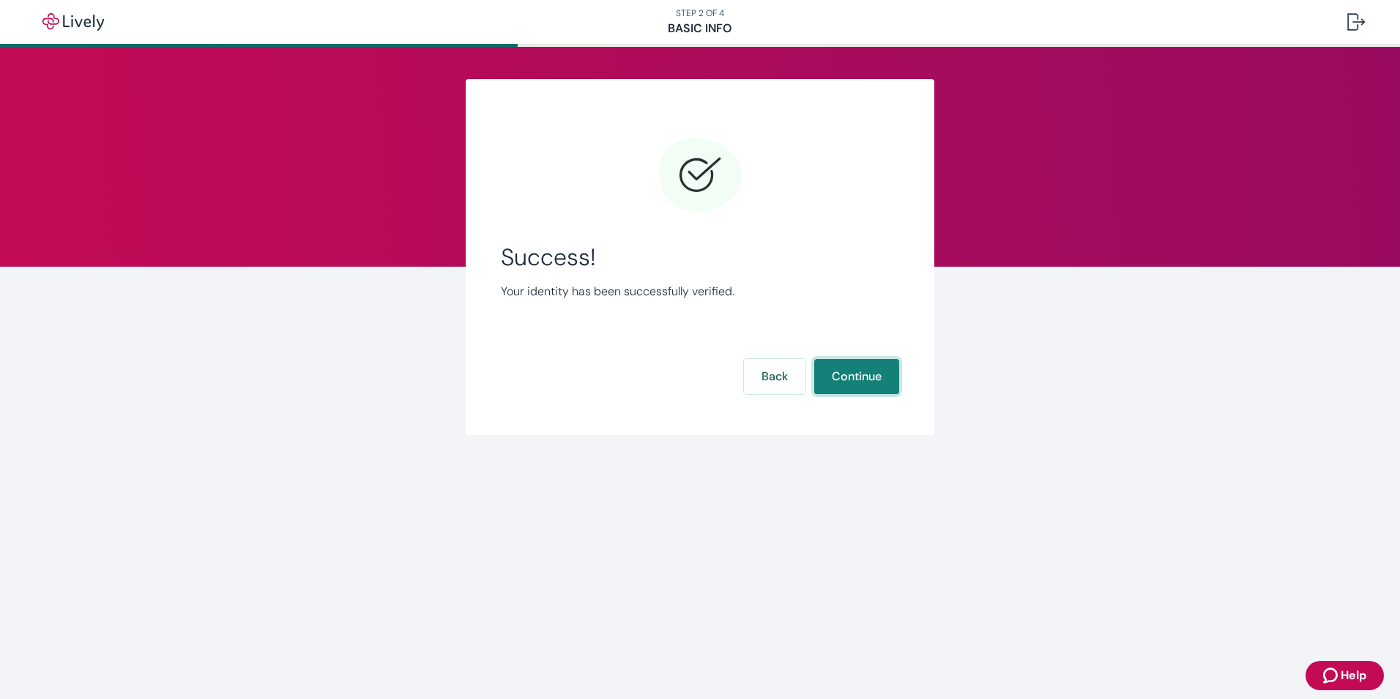
click at [852, 376] on button "Continue" at bounding box center [857, 376] width 85 height 35
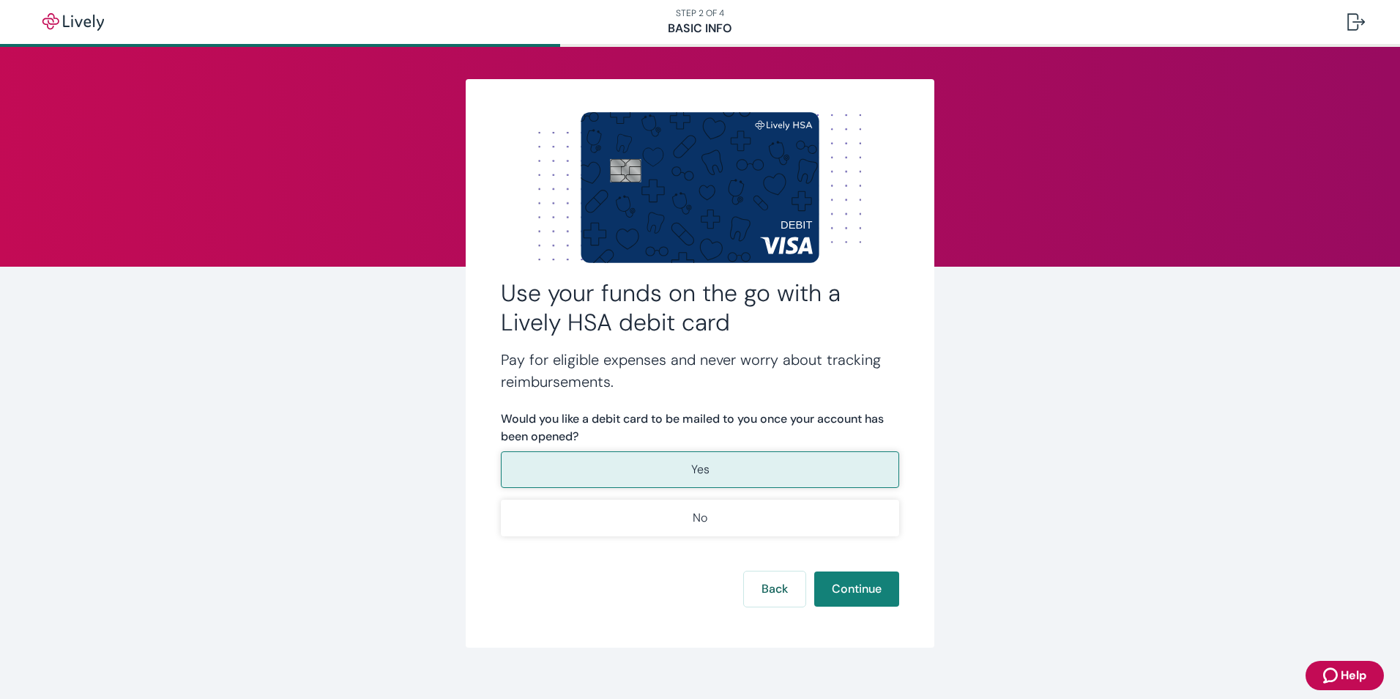
click at [702, 467] on p "Yes" at bounding box center [700, 470] width 18 height 18
click at [867, 587] on button "Continue" at bounding box center [857, 588] width 85 height 35
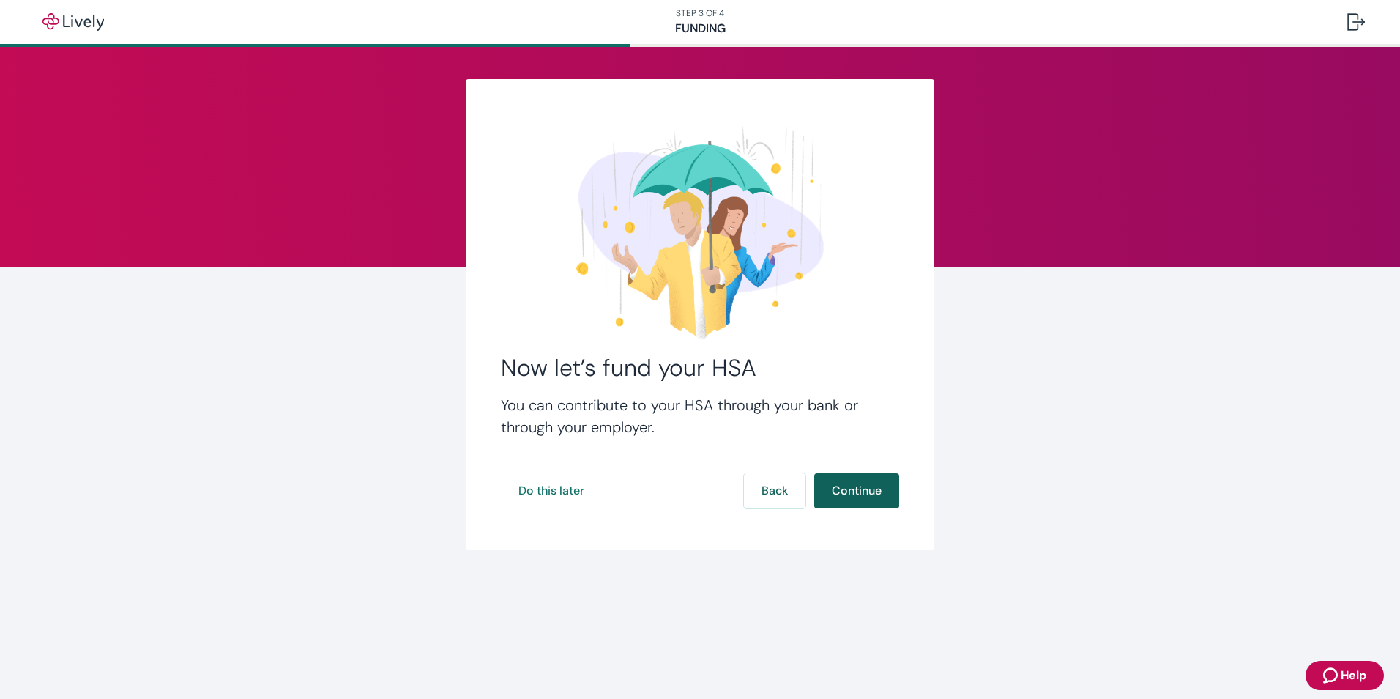
click at [857, 491] on button "Continue" at bounding box center [857, 490] width 85 height 35
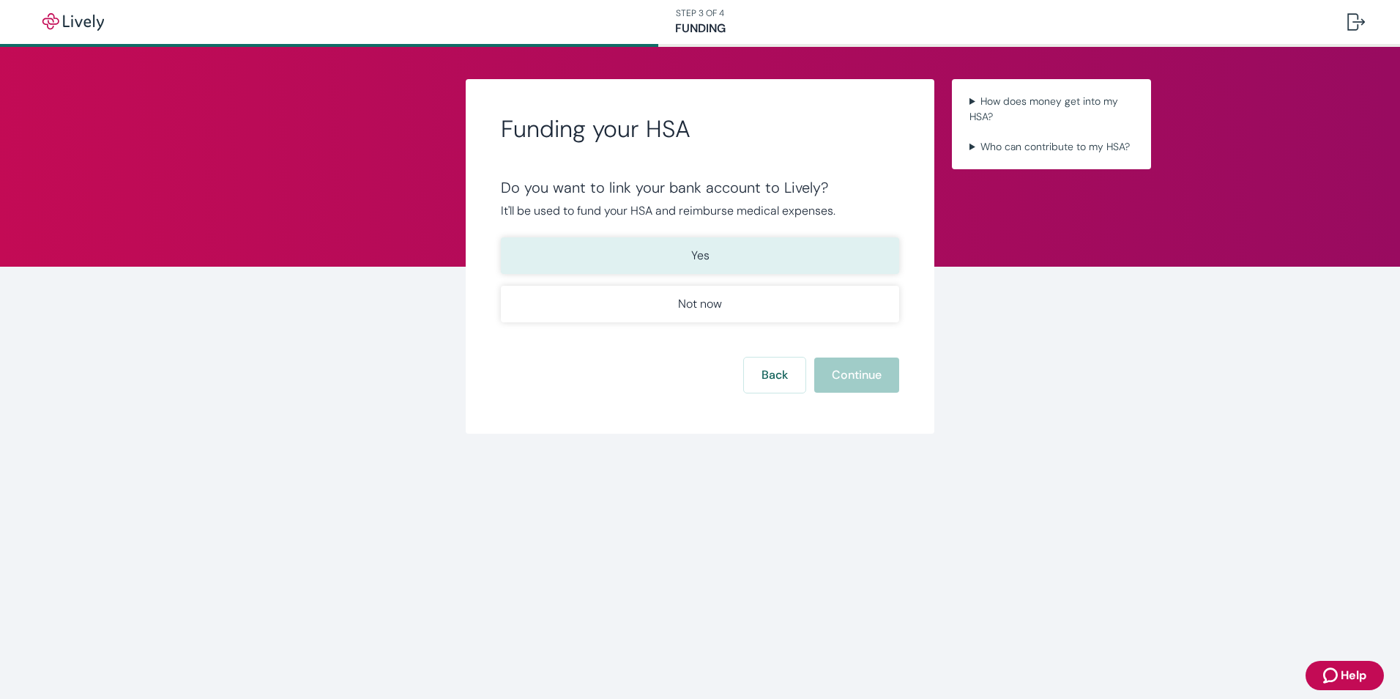
click at [699, 256] on p "Yes" at bounding box center [700, 256] width 18 height 18
click at [850, 376] on button "Continue" at bounding box center [857, 374] width 85 height 35
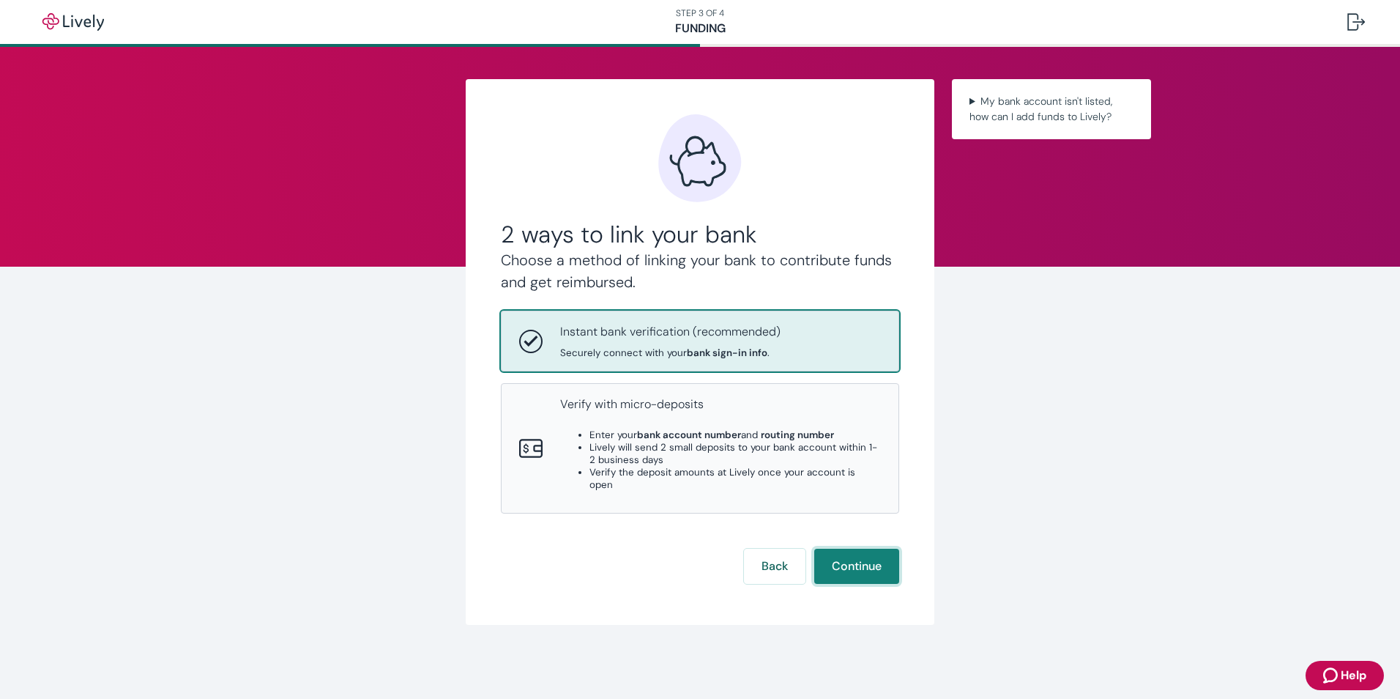
click at [876, 554] on button "Continue" at bounding box center [857, 566] width 85 height 35
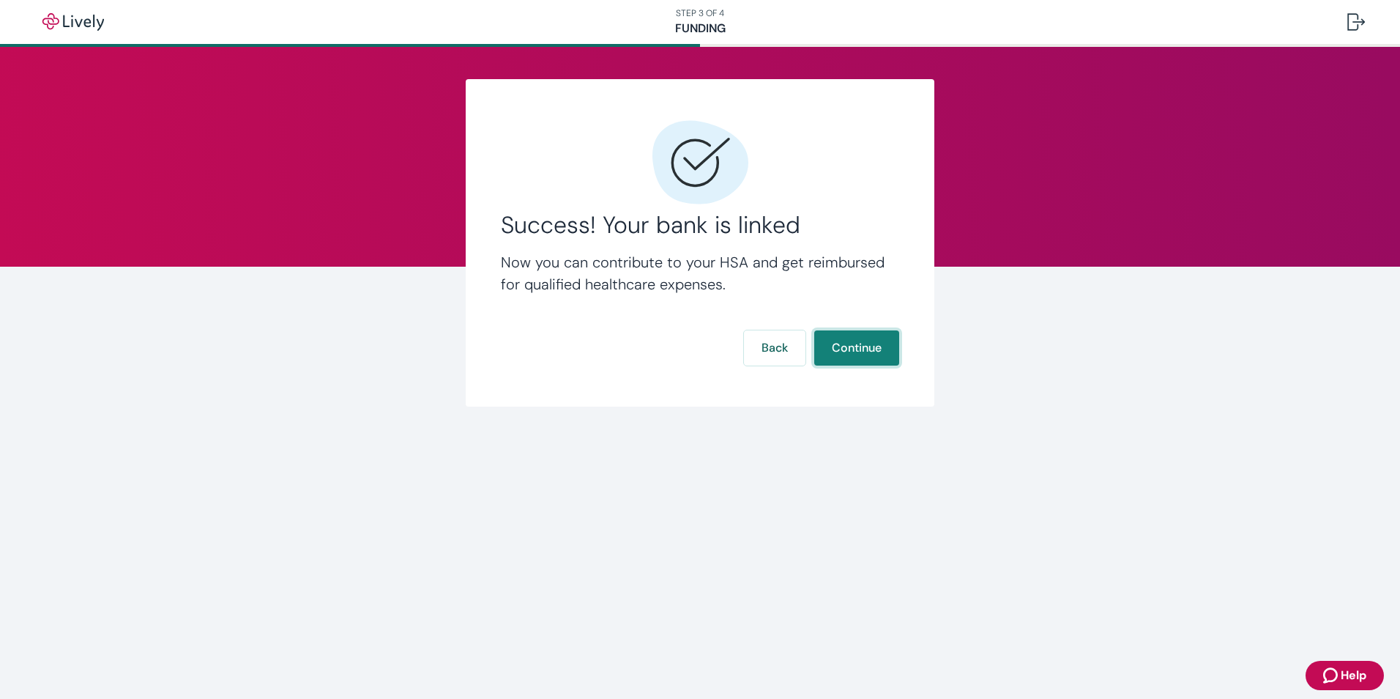
click at [858, 344] on button "Continue" at bounding box center [857, 347] width 85 height 35
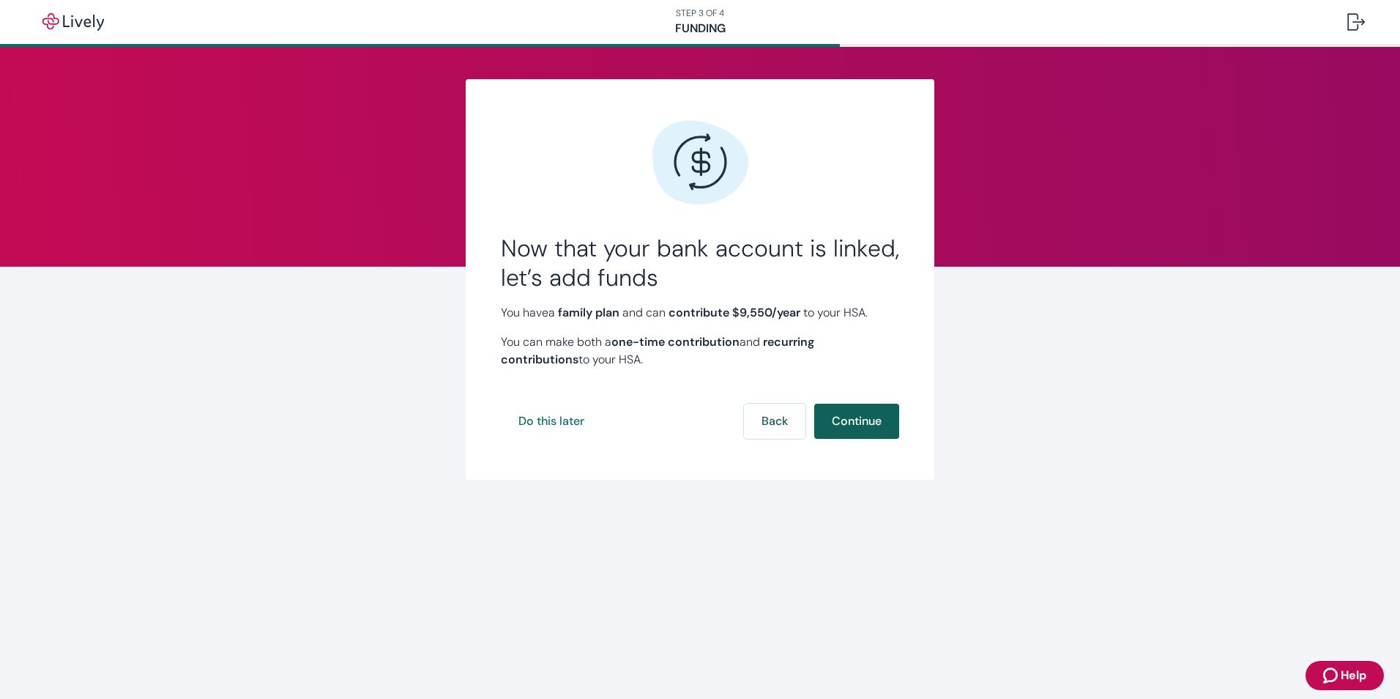
click at [861, 417] on button "Continue" at bounding box center [857, 421] width 85 height 35
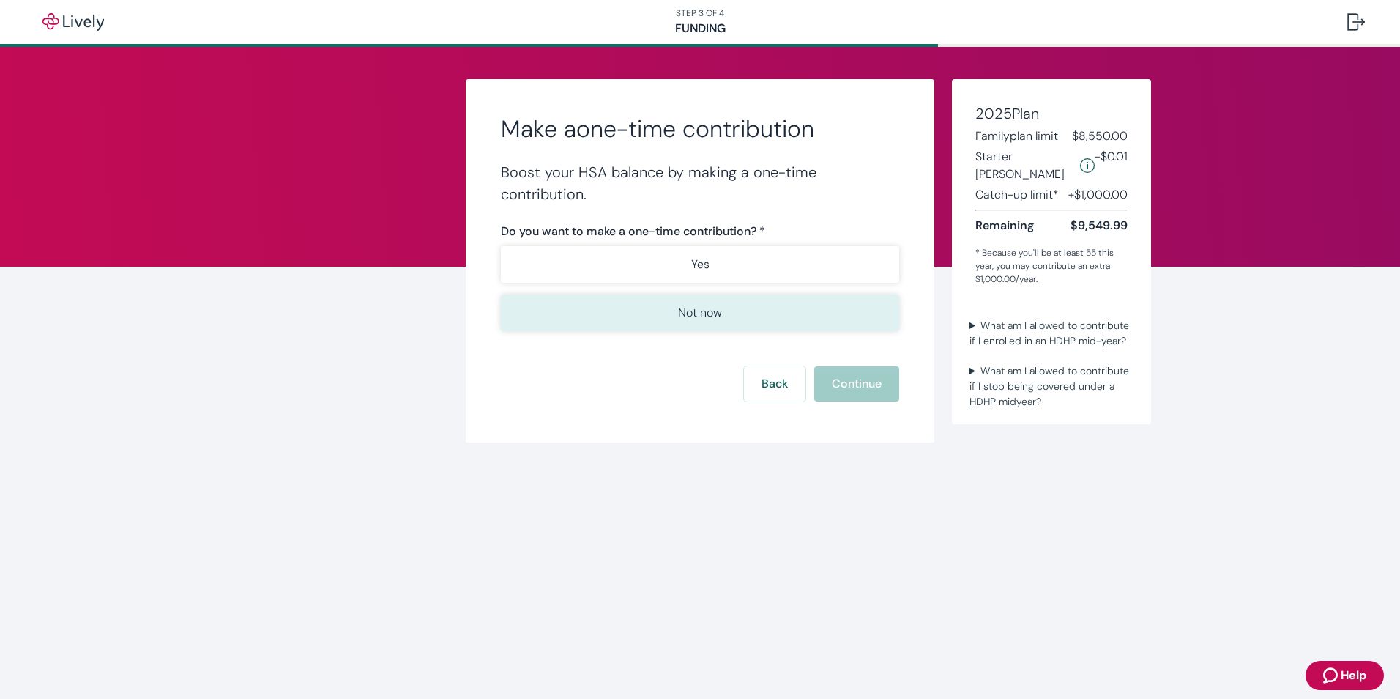
click at [707, 312] on p "Not now" at bounding box center [700, 313] width 44 height 18
click at [854, 382] on button "Continue" at bounding box center [857, 383] width 85 height 35
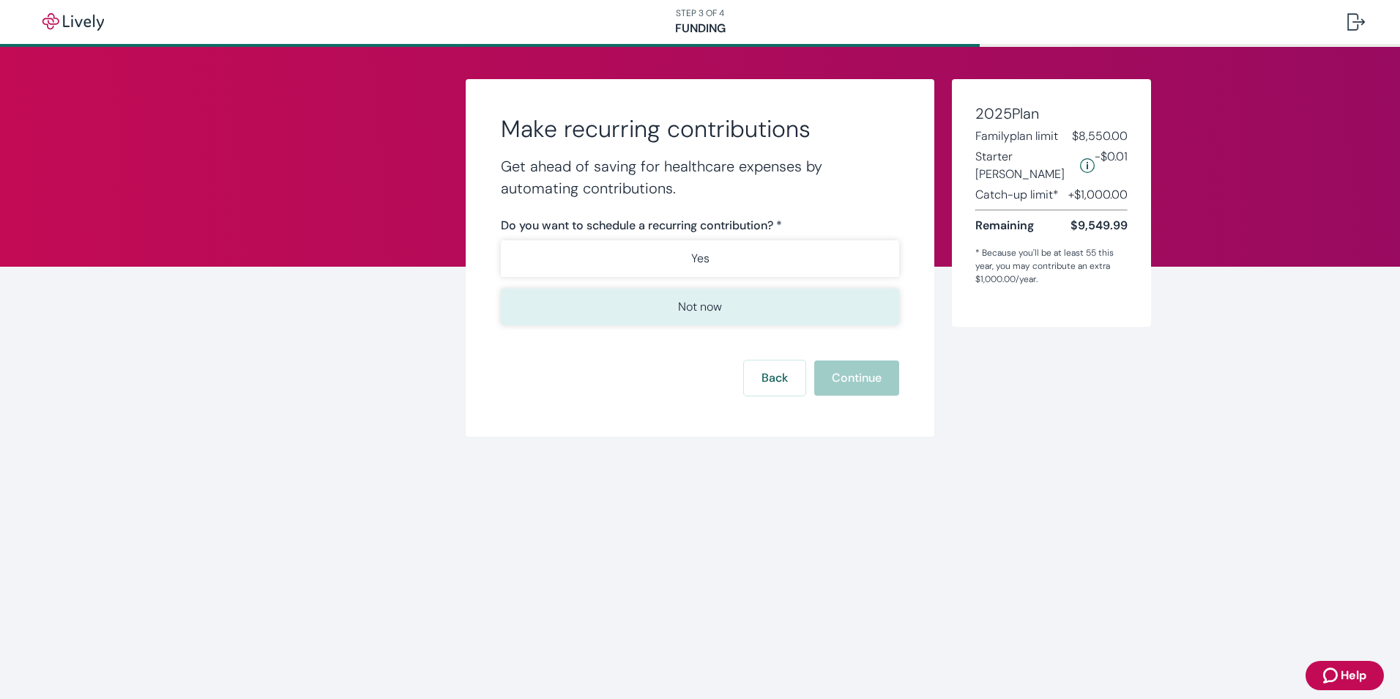
click at [713, 304] on p "Not now" at bounding box center [700, 307] width 44 height 18
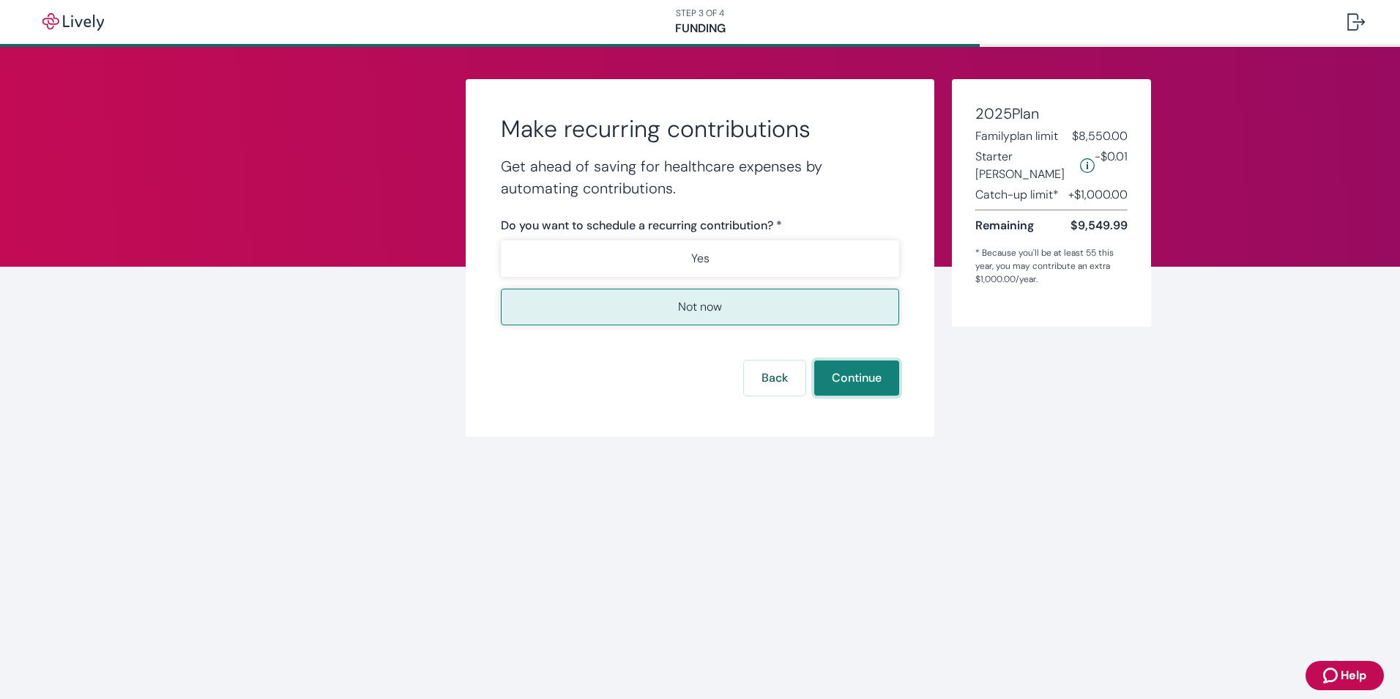
click at [869, 372] on button "Continue" at bounding box center [857, 377] width 85 height 35
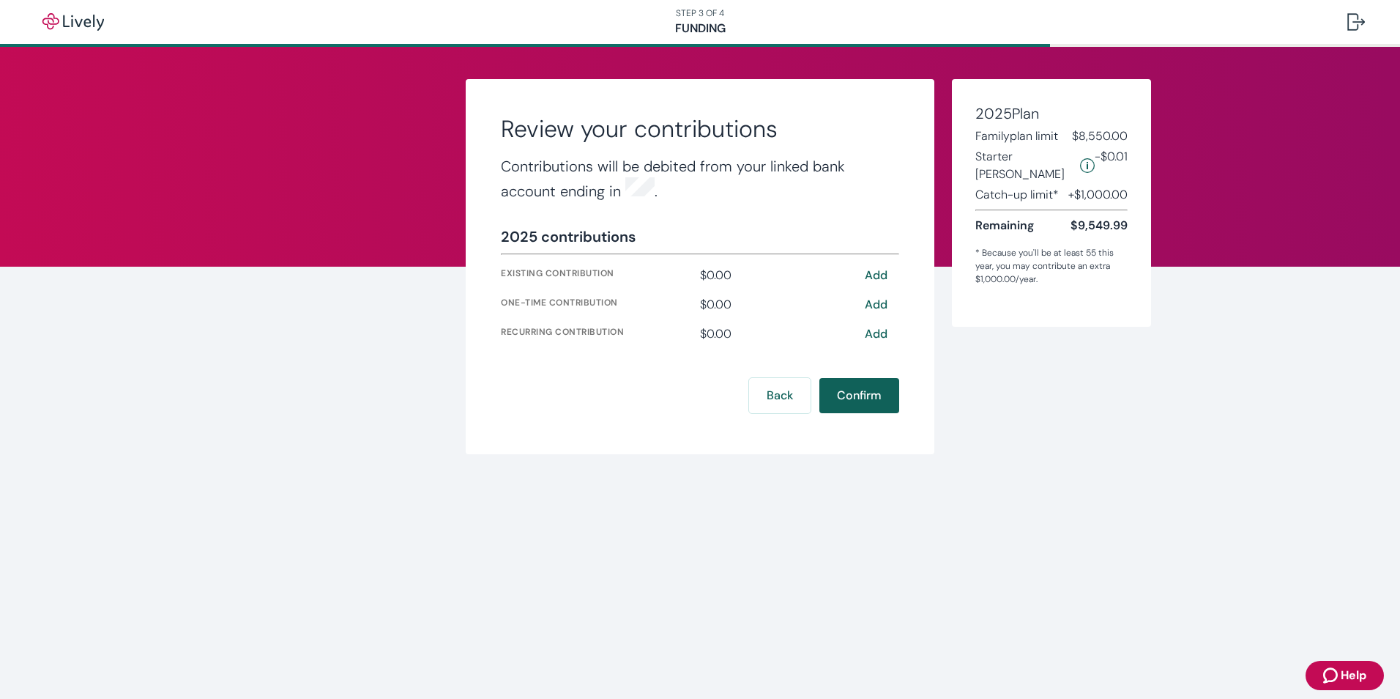
click at [872, 395] on button "Confirm" at bounding box center [860, 395] width 80 height 35
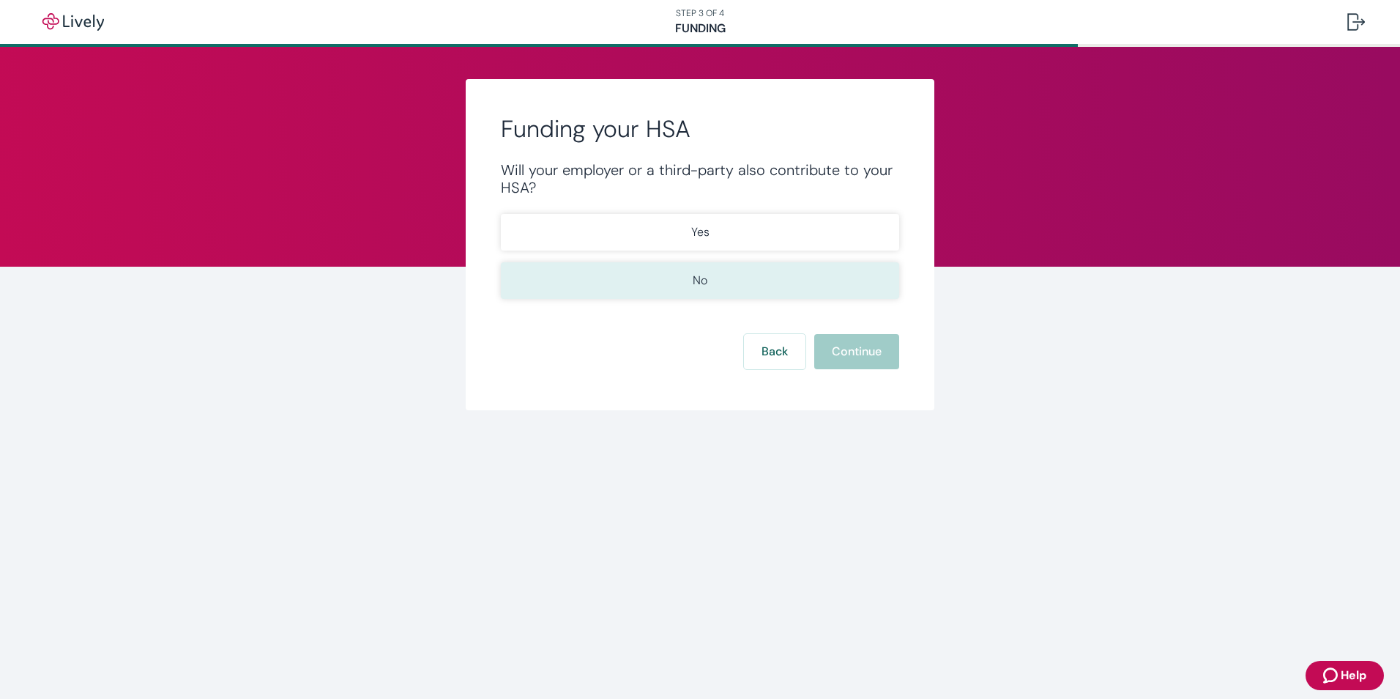
click at [696, 278] on p "No" at bounding box center [700, 281] width 15 height 18
click at [863, 346] on button "Continue" at bounding box center [857, 351] width 85 height 35
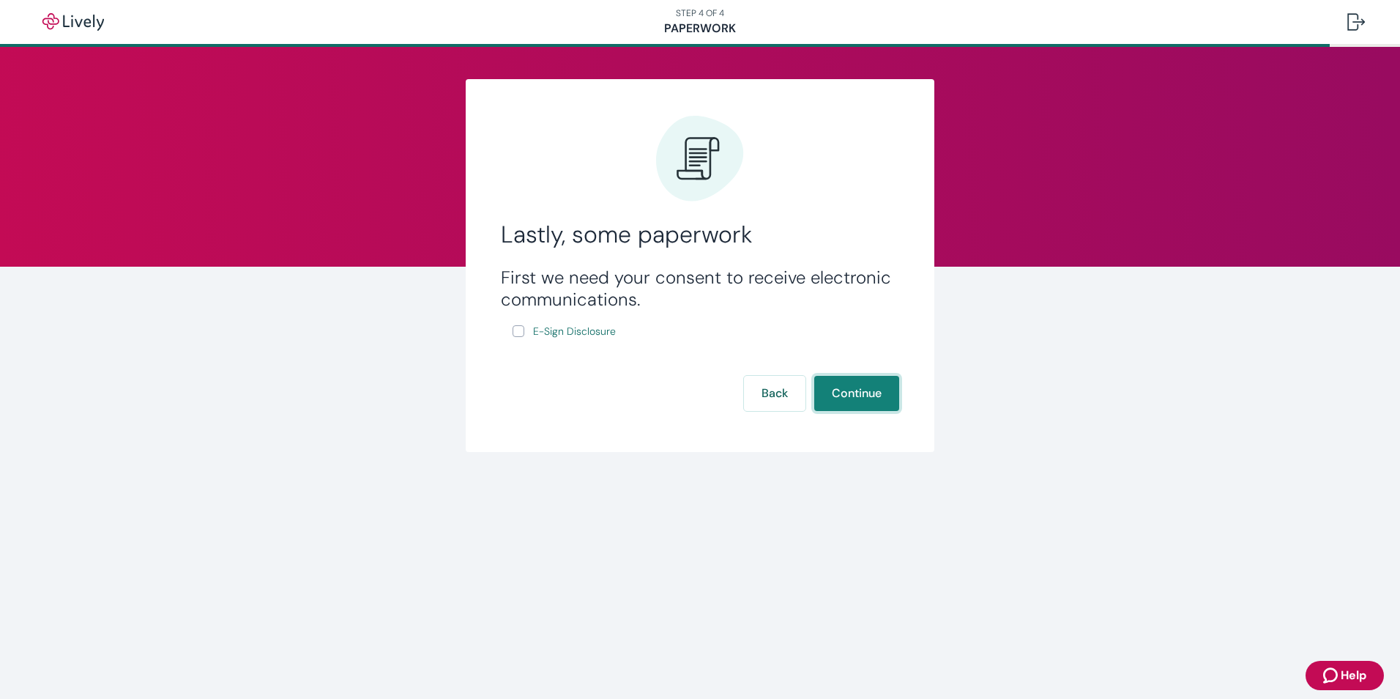
click at [871, 390] on button "Continue" at bounding box center [857, 393] width 85 height 35
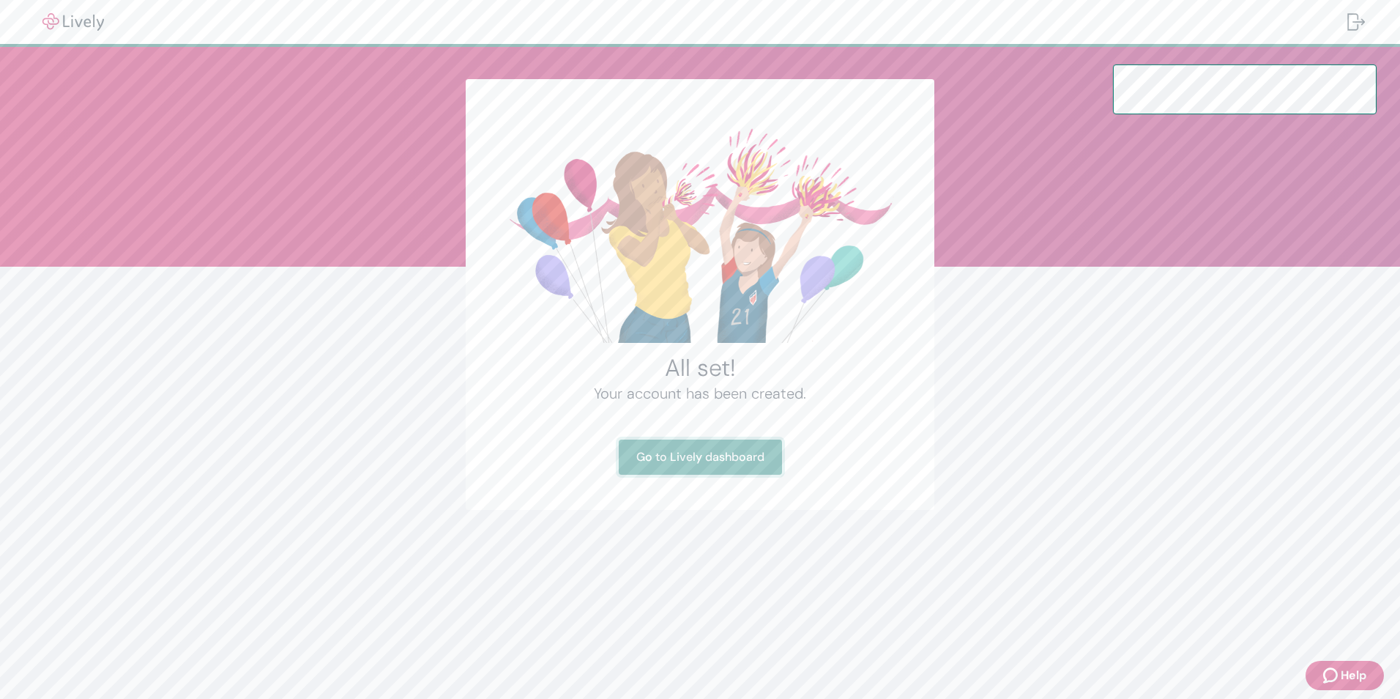
click at [720, 455] on link "Go to Lively dashboard" at bounding box center [700, 456] width 163 height 35
